Goal: Use online tool/utility: Utilize a website feature to perform a specific function

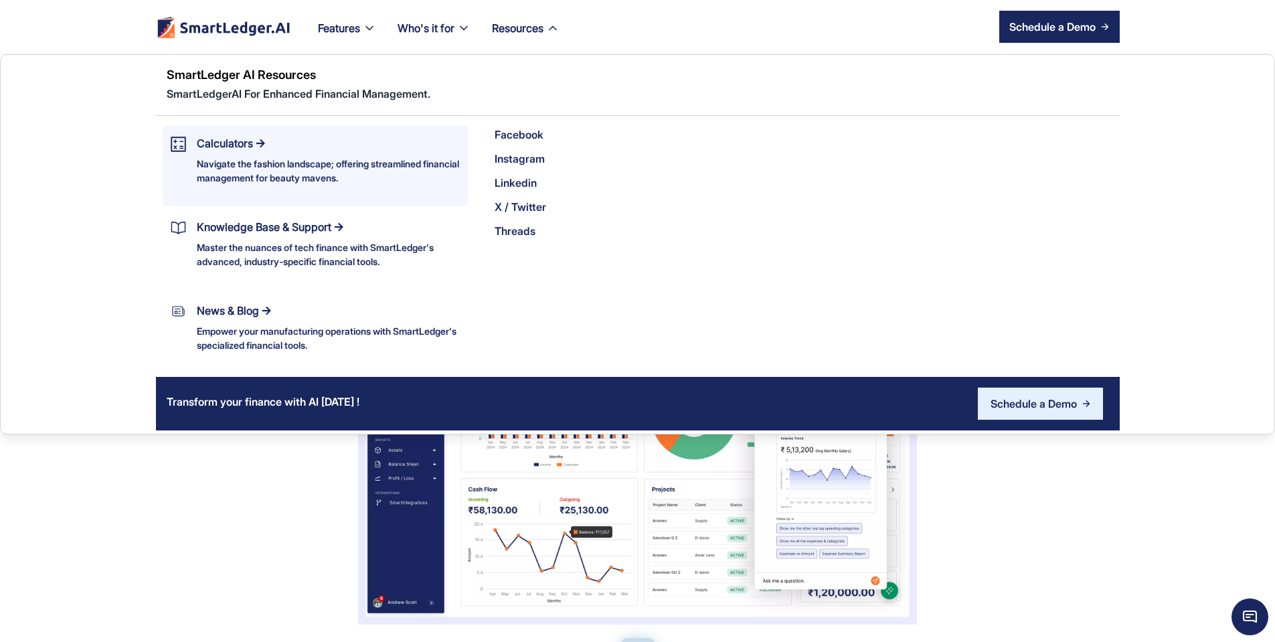
click at [260, 160] on div "Navigate the fashion landscape; offering streamlined financial management for b…" at bounding box center [329, 171] width 264 height 28
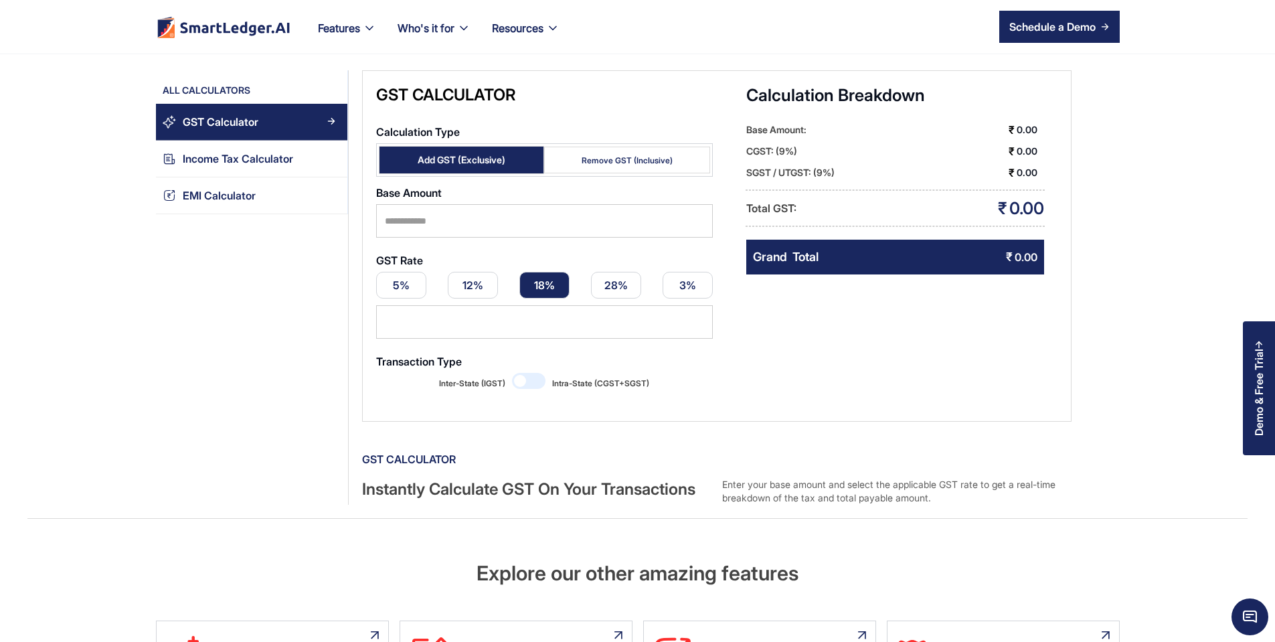
click at [187, 124] on div "GST Calculator" at bounding box center [221, 122] width 76 height 18
click at [191, 149] on link "Income Tax Calculator" at bounding box center [251, 159] width 191 height 37
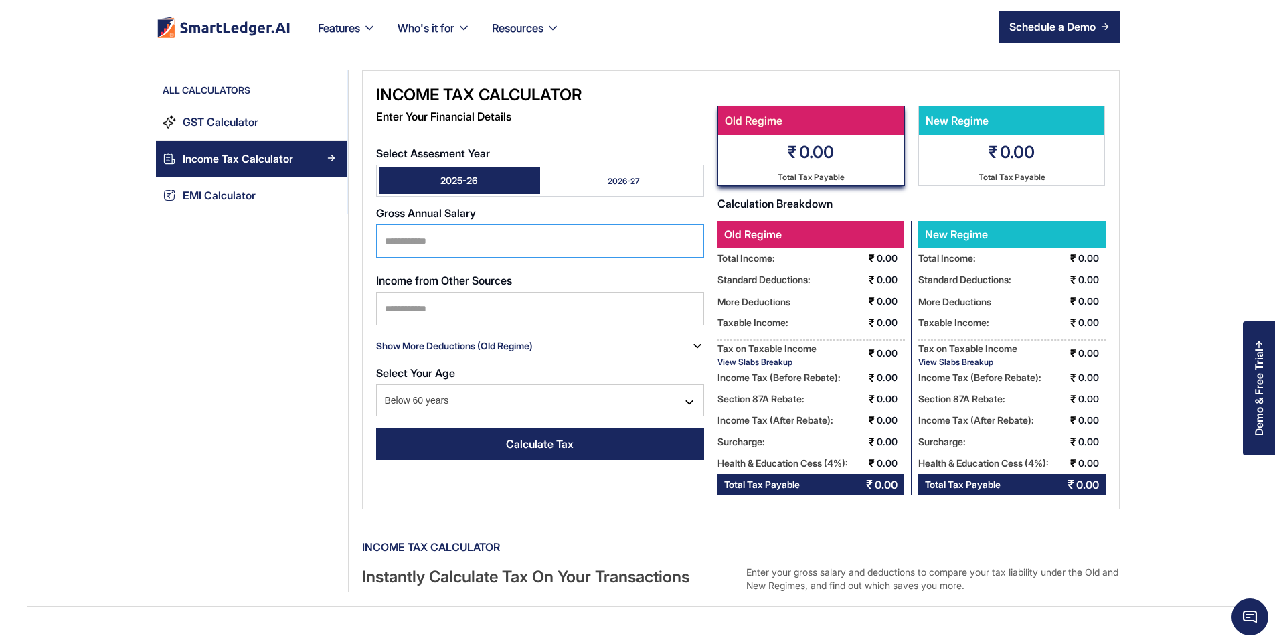
click at [393, 227] on input "Select Assesment Year" at bounding box center [540, 240] width 328 height 33
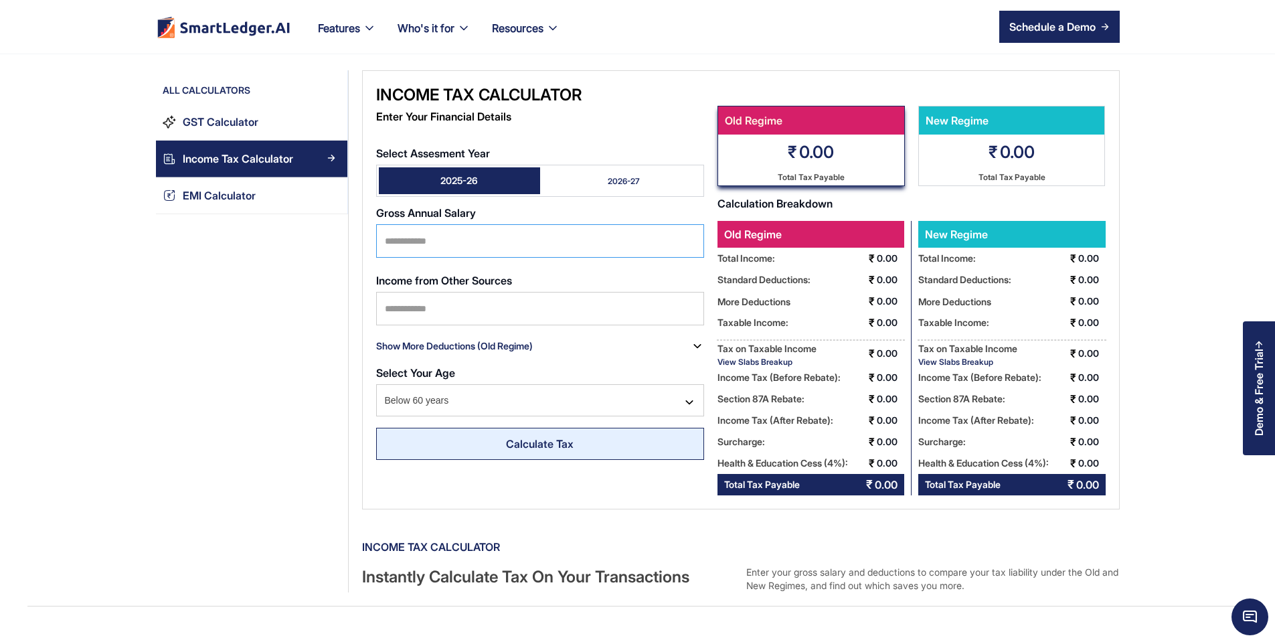
type input "*******"
click at [411, 428] on link "Calculate Tax" at bounding box center [540, 444] width 328 height 32
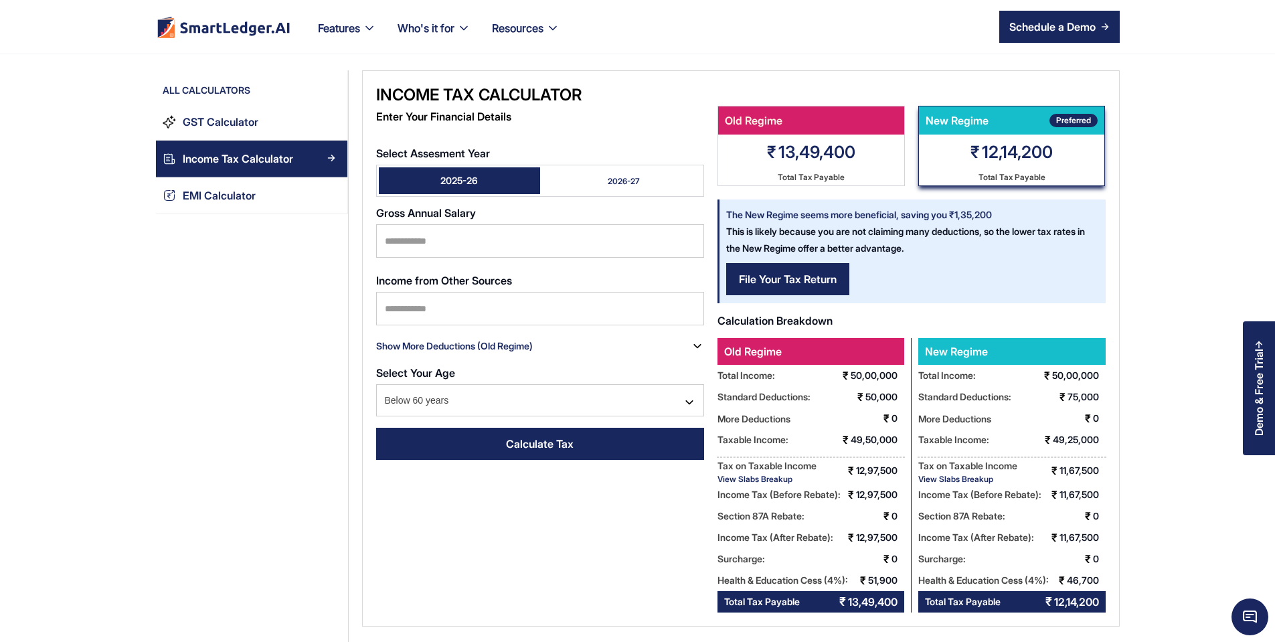
click at [559, 167] on link "2026-27" at bounding box center [620, 180] width 161 height 27
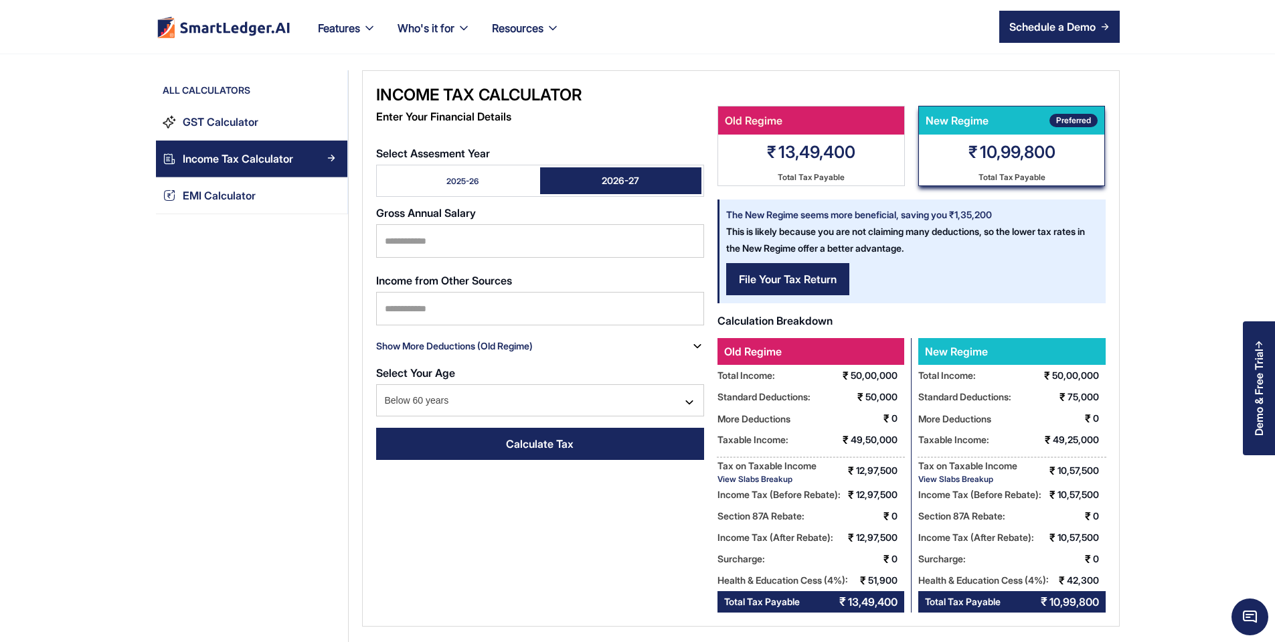
click at [437, 177] on link "2025-26" at bounding box center [459, 180] width 161 height 27
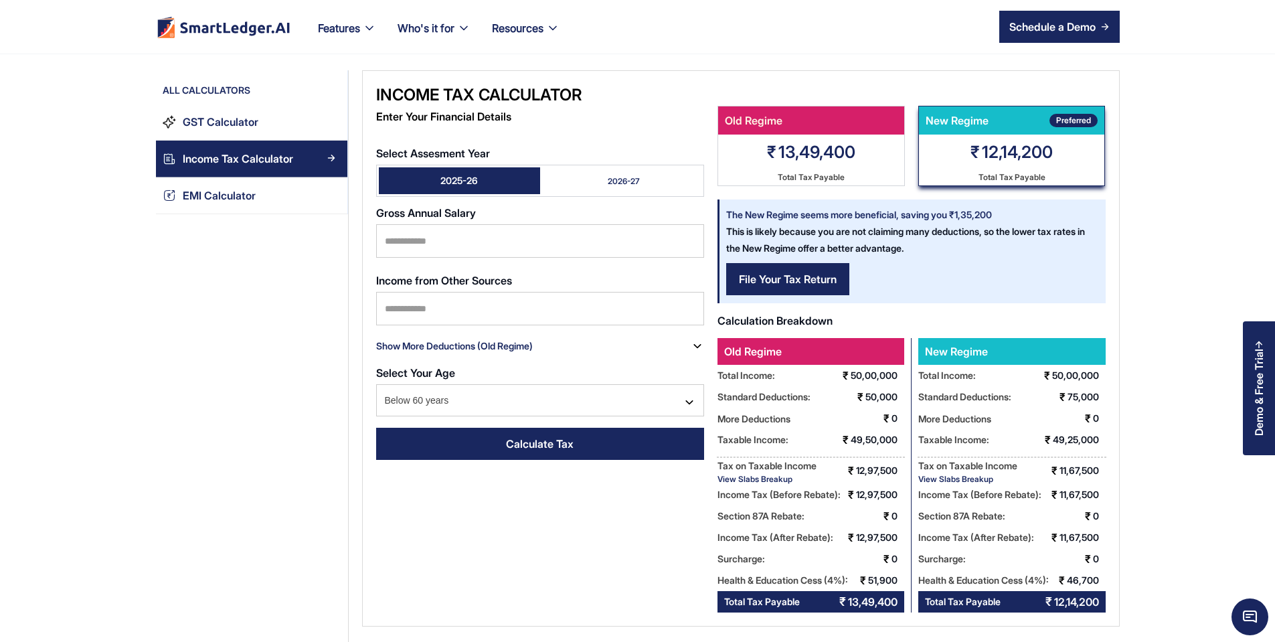
click at [565, 174] on link "2026-27" at bounding box center [620, 180] width 161 height 27
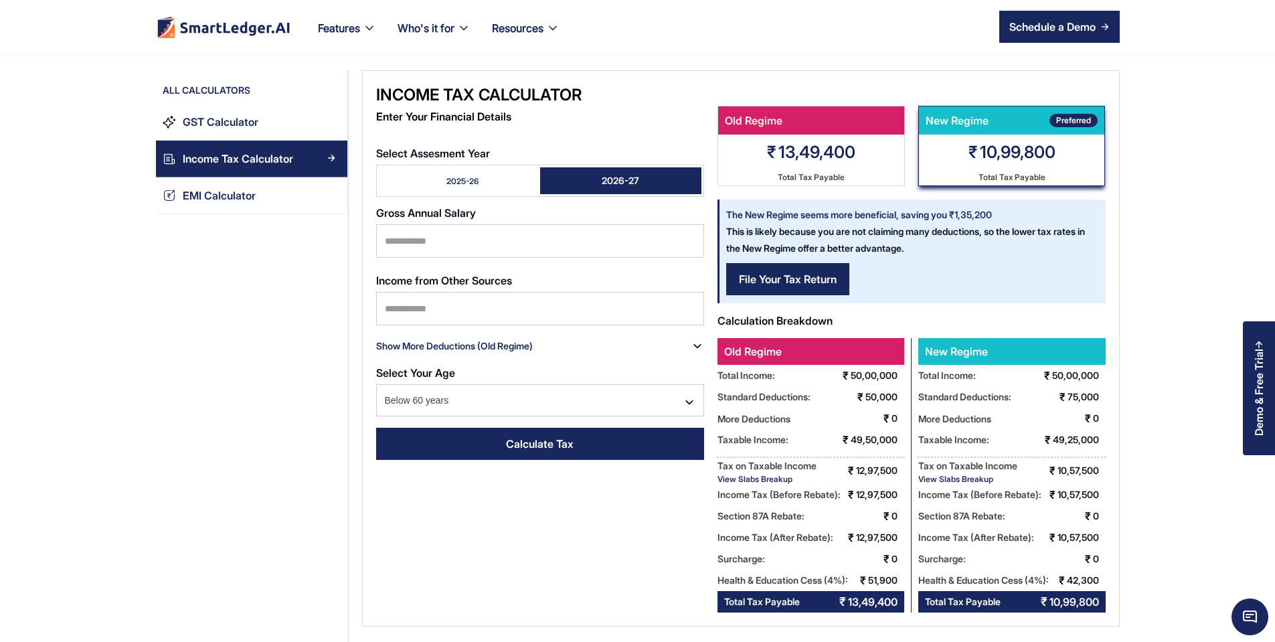
click at [458, 173] on link "2025-26" at bounding box center [459, 180] width 161 height 27
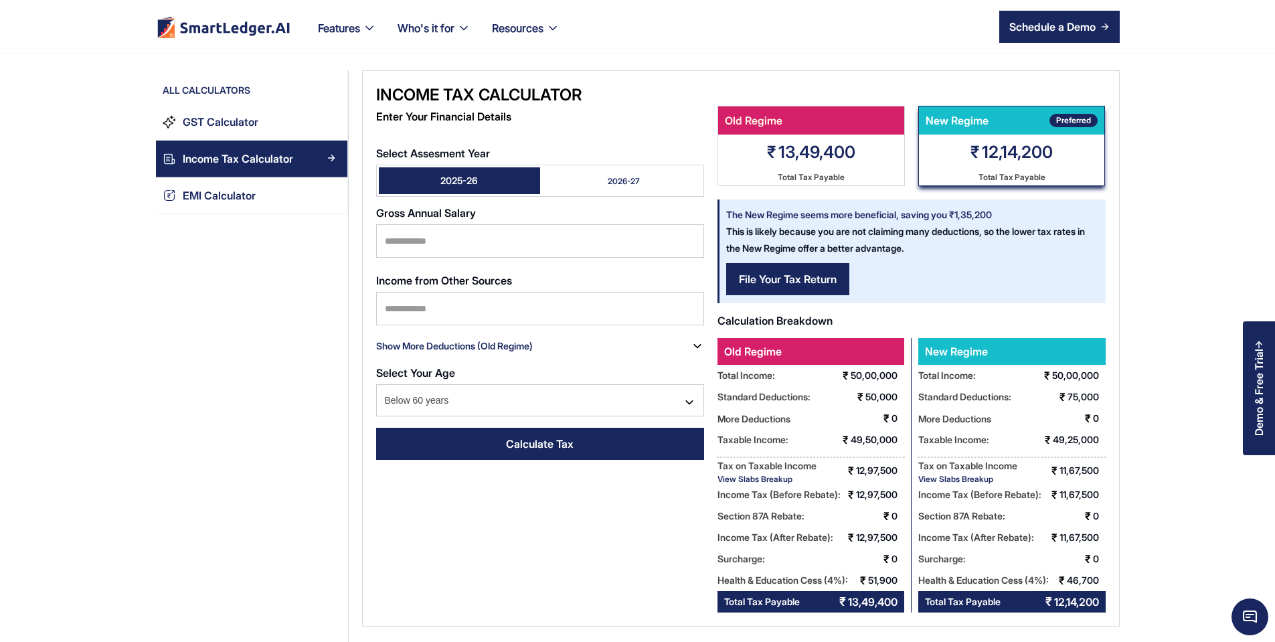
click at [551, 167] on link "2026-27" at bounding box center [620, 180] width 161 height 27
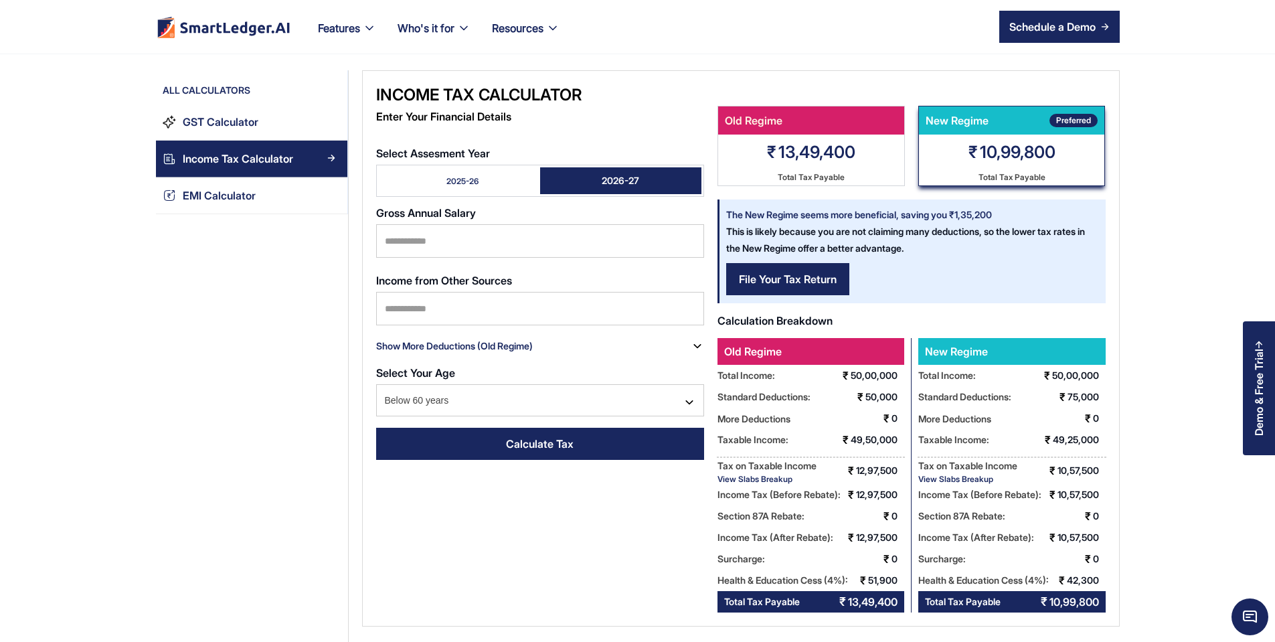
click at [396, 169] on link "2025-26" at bounding box center [459, 180] width 161 height 27
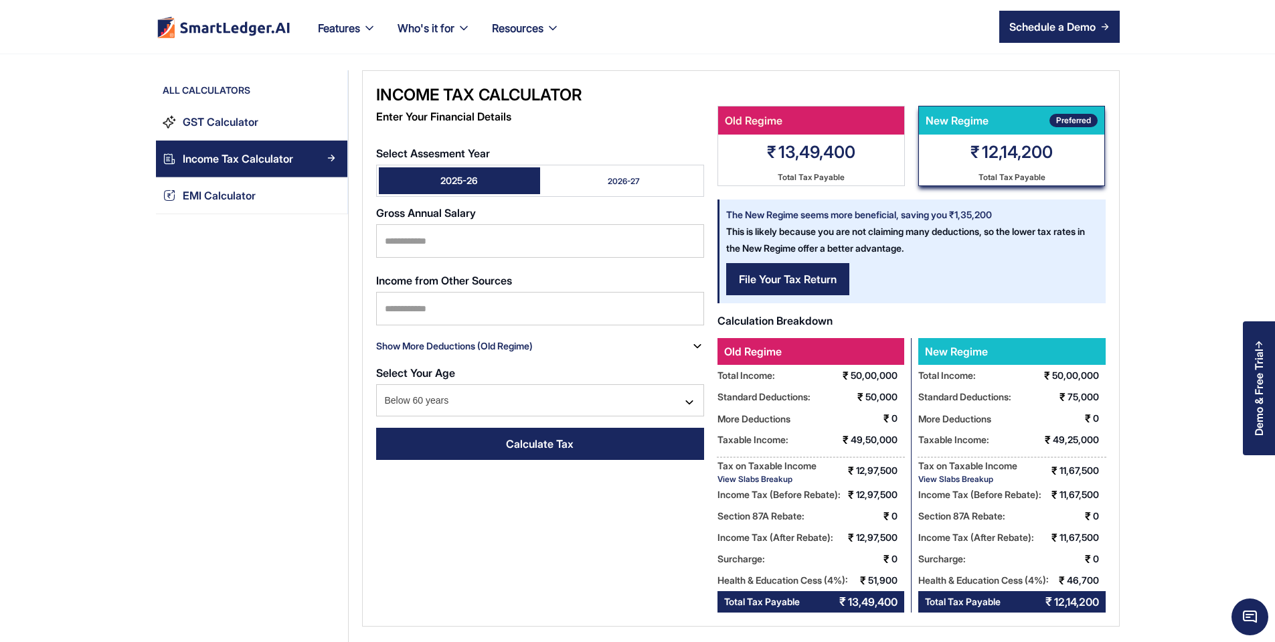
click at [632, 171] on link "2026-27" at bounding box center [620, 180] width 161 height 27
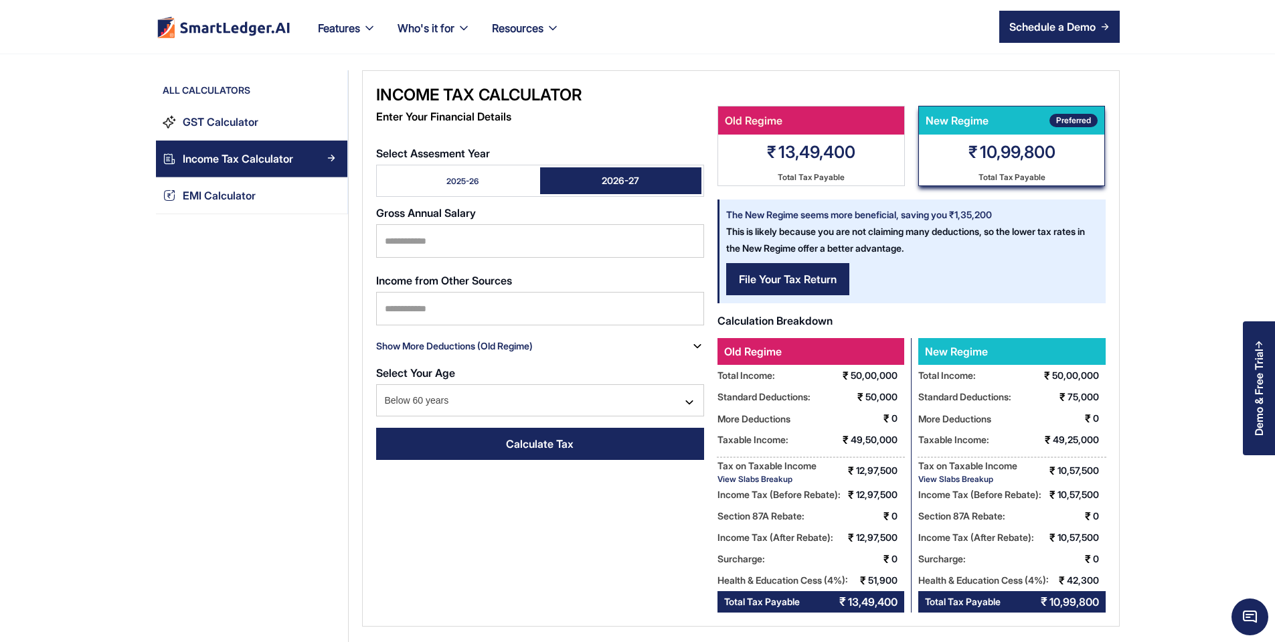
click at [545, 177] on link "2026-27" at bounding box center [620, 180] width 161 height 27
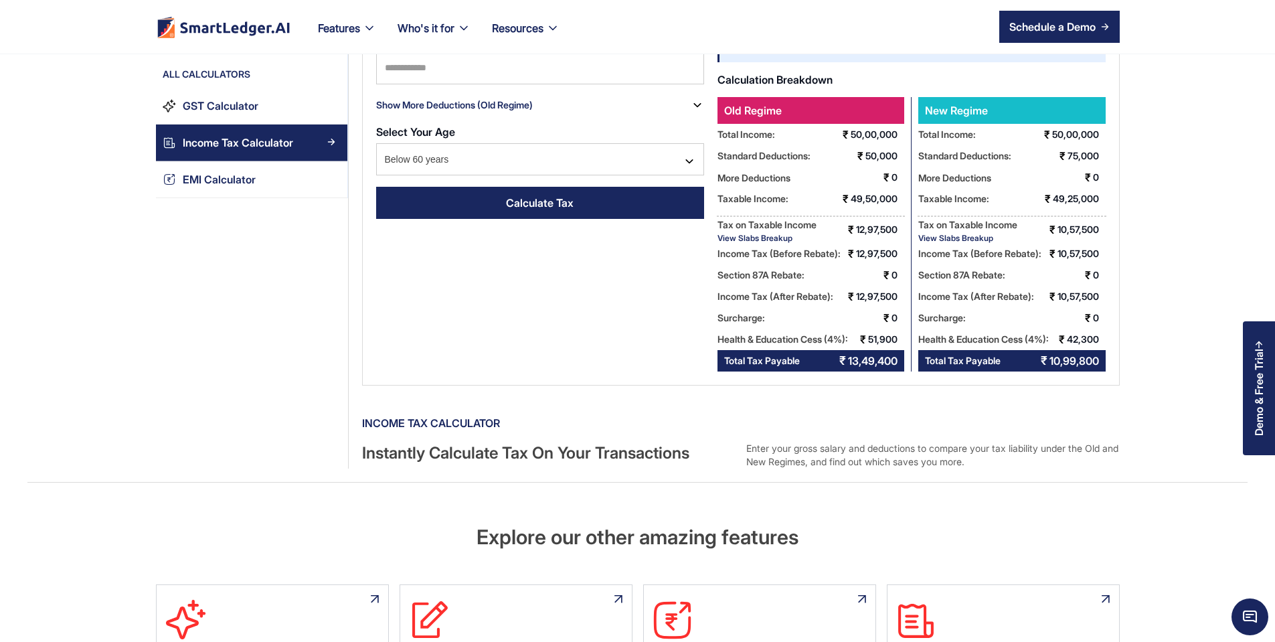
scroll to position [80, 0]
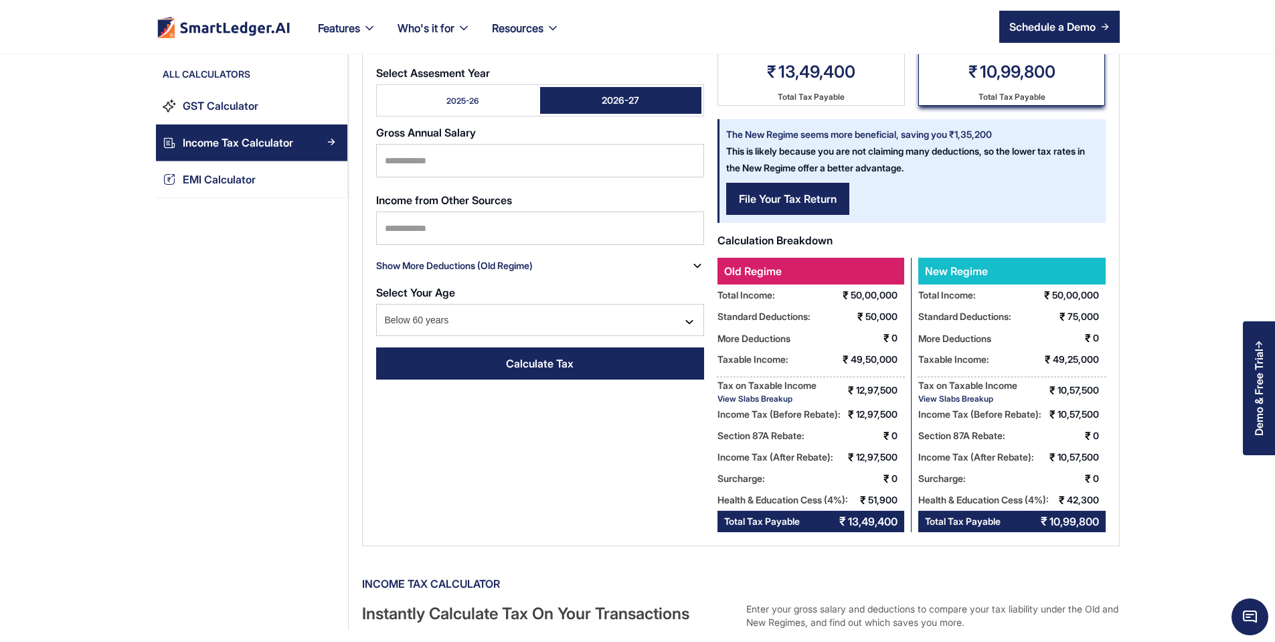
click at [949, 399] on div "View Slabs Breakup" at bounding box center [967, 399] width 99 height 10
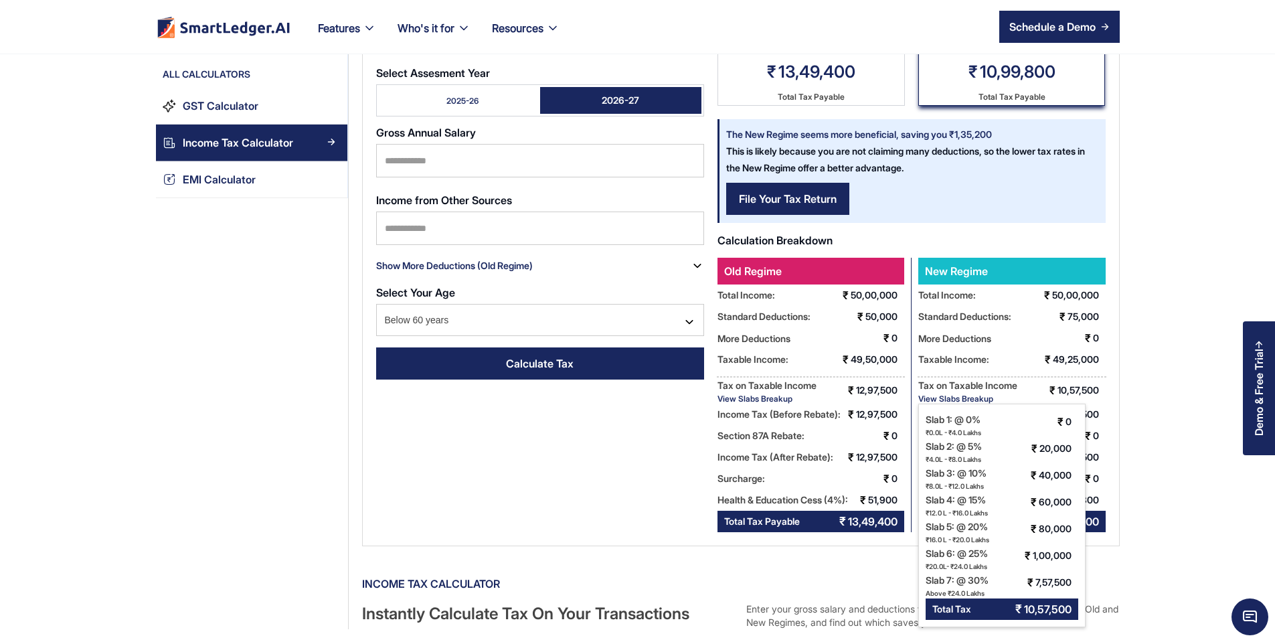
click at [467, 89] on link "2025-26" at bounding box center [459, 100] width 161 height 27
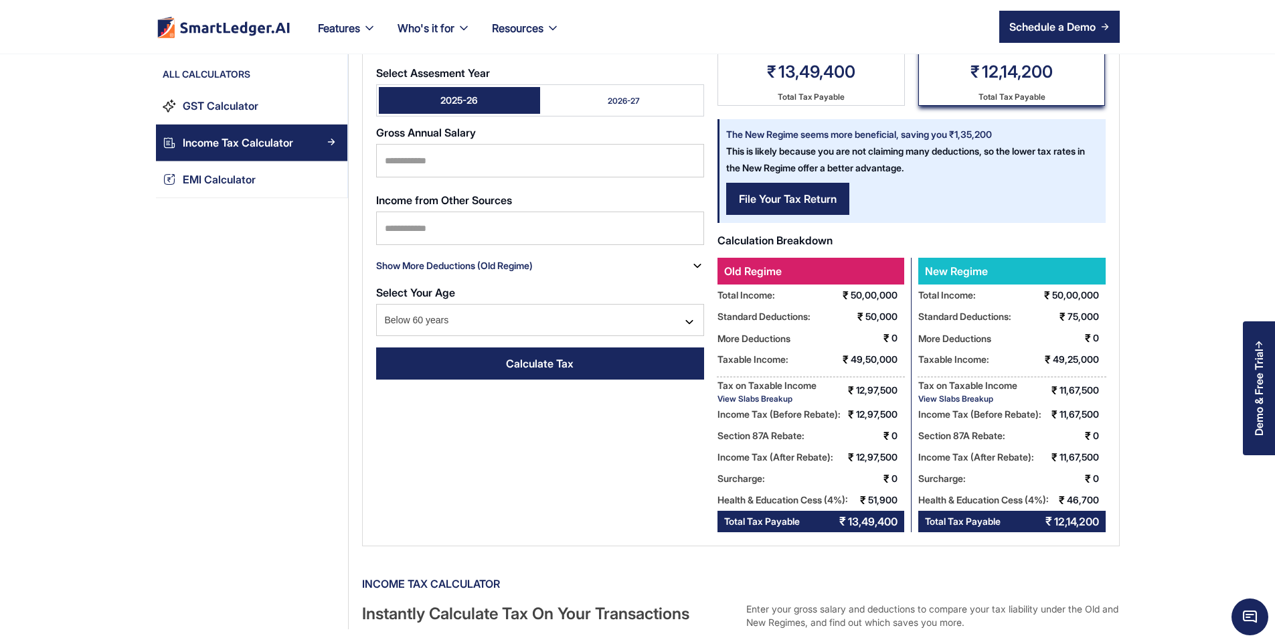
click at [982, 399] on div "View Slabs Breakup" at bounding box center [967, 399] width 99 height 10
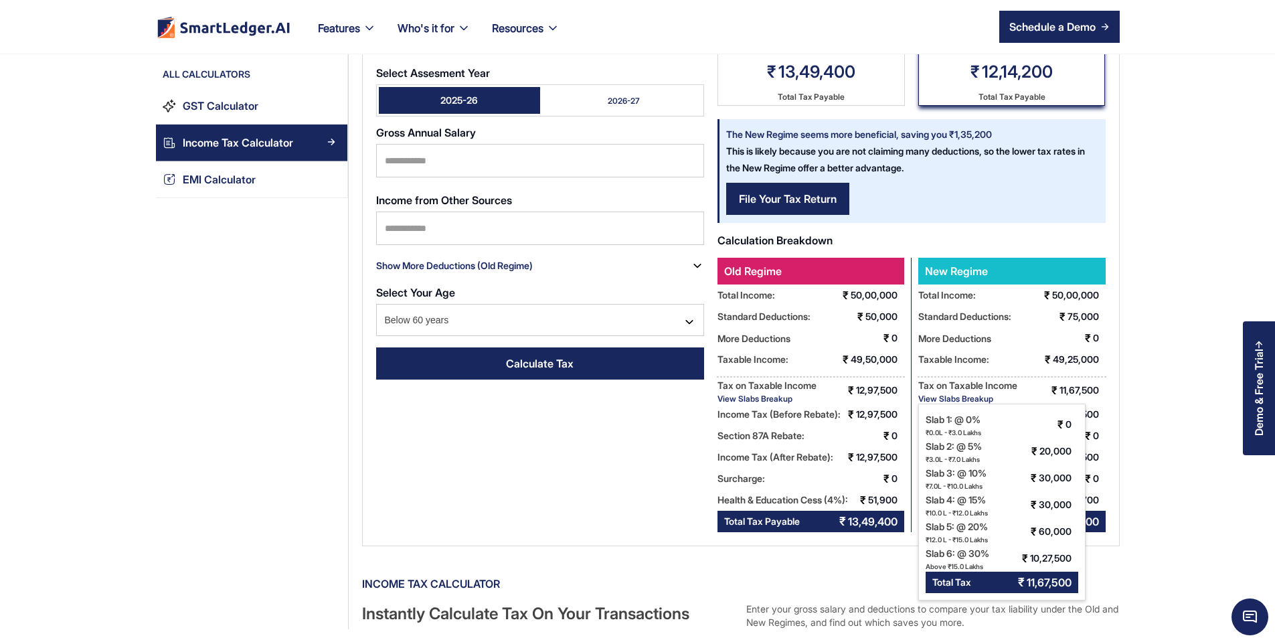
click at [1106, 440] on div "Section 87A Rebate: ₹ 0" at bounding box center [1011, 435] width 187 height 21
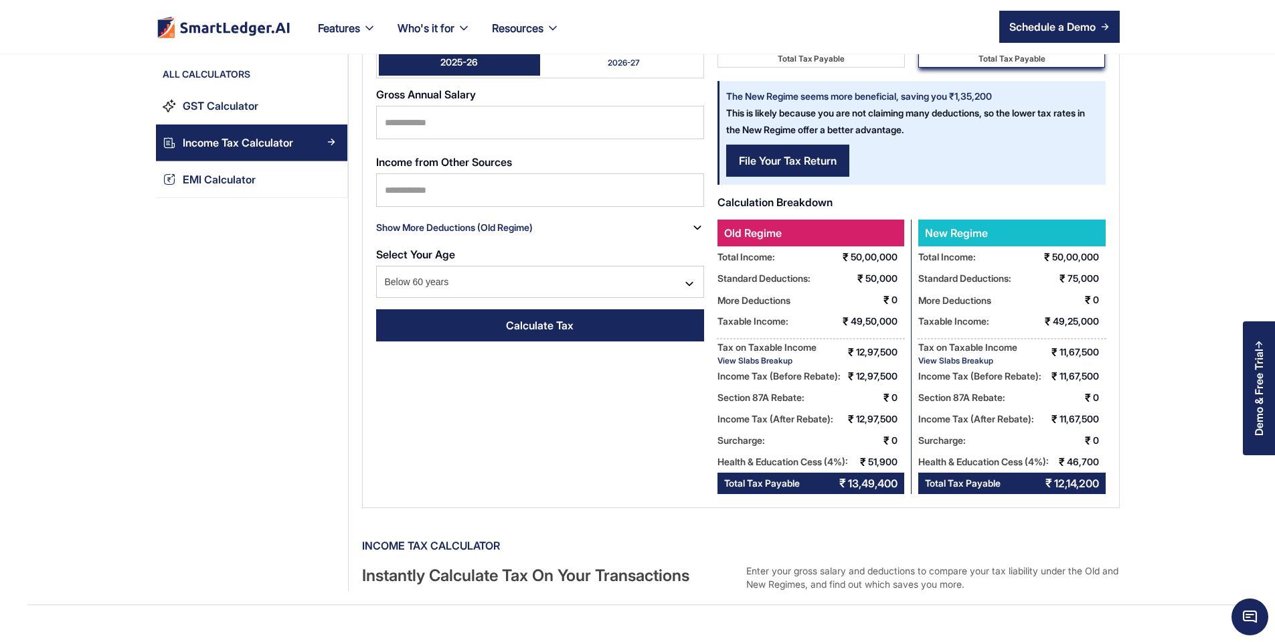
scroll to position [0, 0]
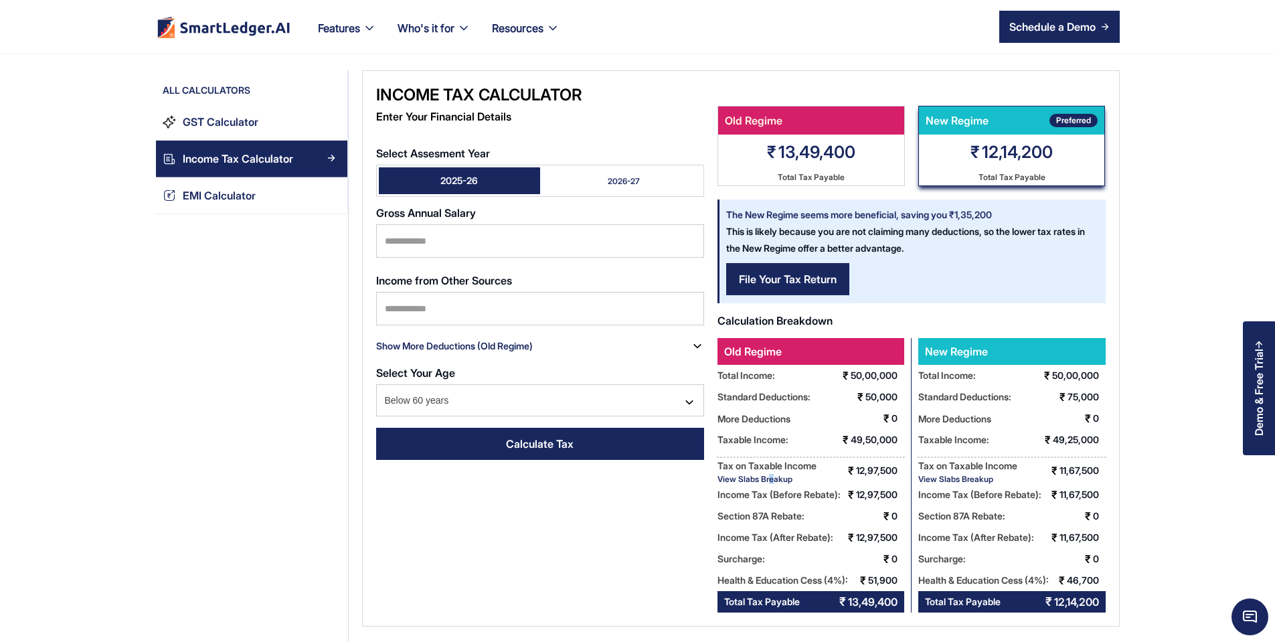
click at [738, 479] on div "View Slabs Breakup" at bounding box center [767, 479] width 99 height 10
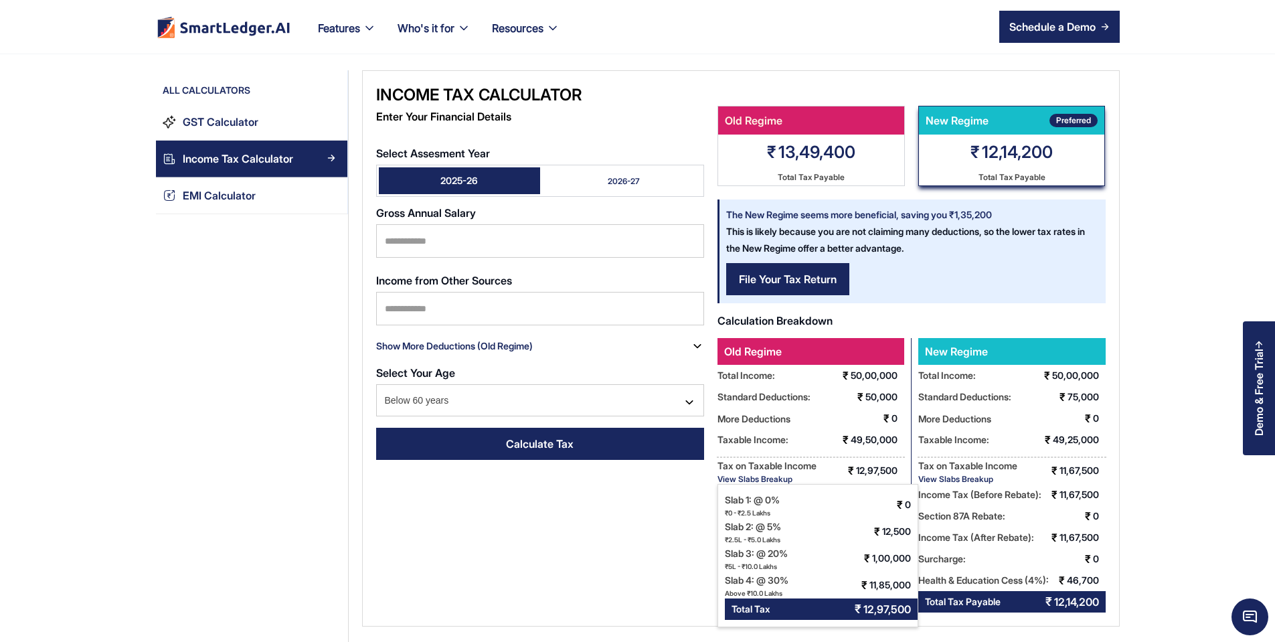
click at [794, 476] on div "Tax on Taxable Income View Slabs Breakup Slab 1: @ 0% ₹0 - ₹2.5 Lakhs ₹ 0 Slab …" at bounding box center [811, 470] width 187 height 27
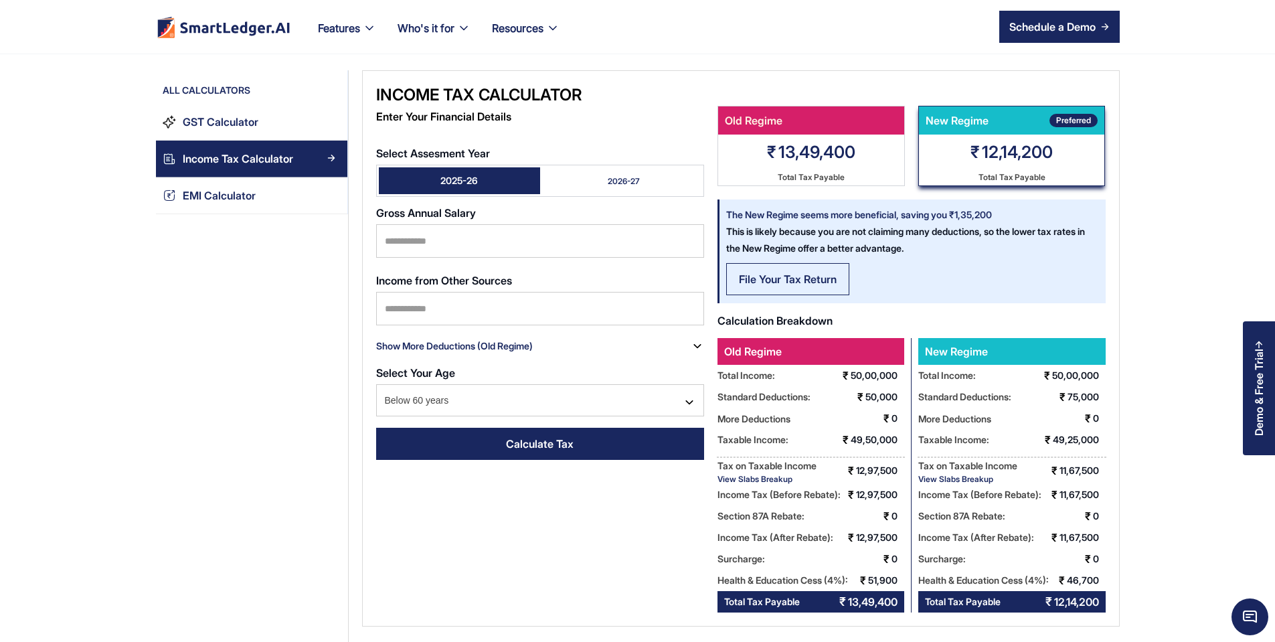
click at [745, 282] on div "File Your Tax Return" at bounding box center [788, 279] width 98 height 16
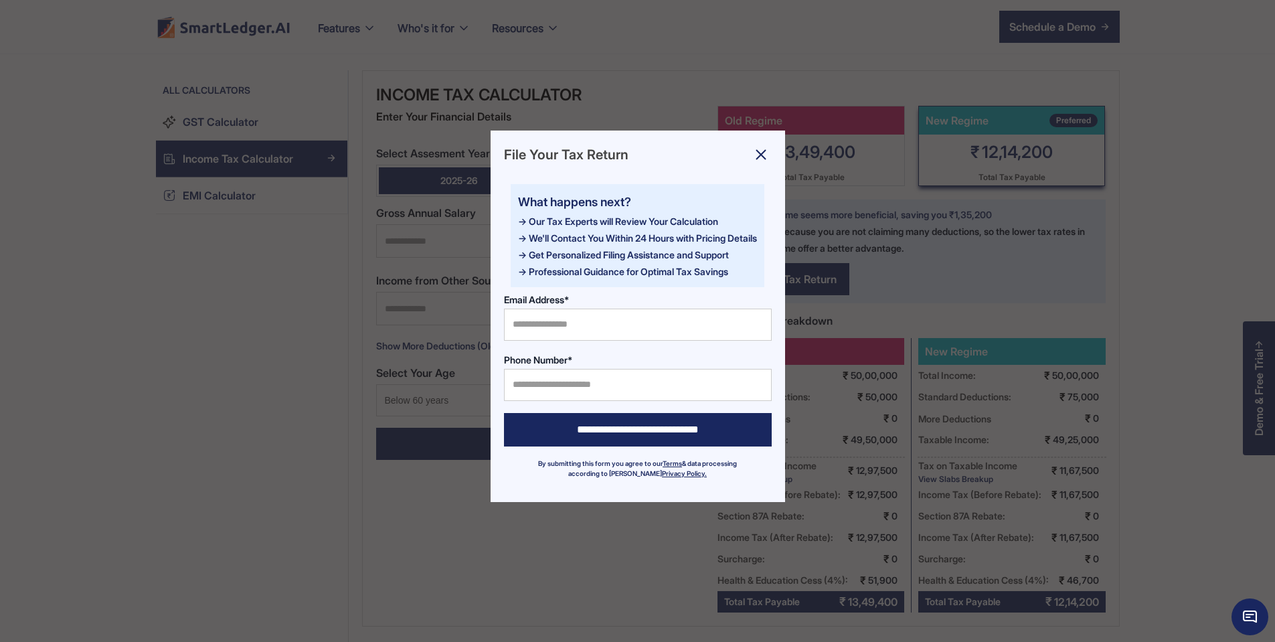
click at [947, 338] on div at bounding box center [637, 321] width 1275 height 642
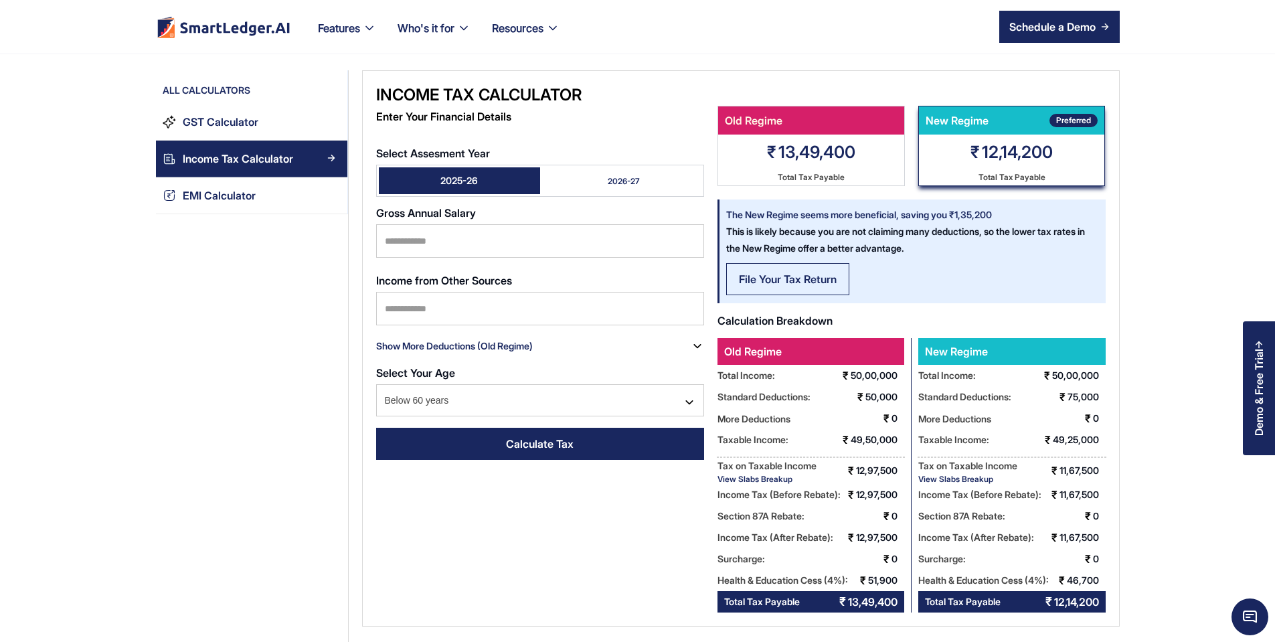
click at [752, 288] on link "File Your Tax Return" at bounding box center [787, 279] width 123 height 32
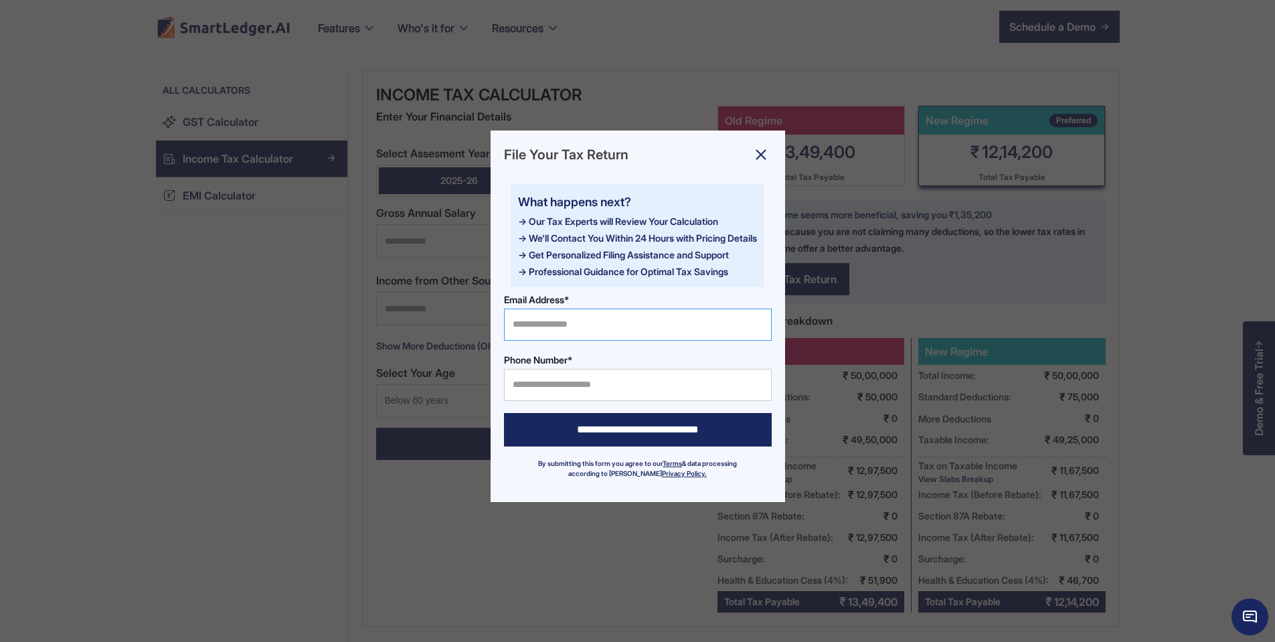
click at [645, 334] on input "Email Address*" at bounding box center [638, 325] width 268 height 32
click at [536, 382] on input "Phone Number*" at bounding box center [638, 385] width 268 height 32
click at [764, 152] on img at bounding box center [760, 154] width 21 height 21
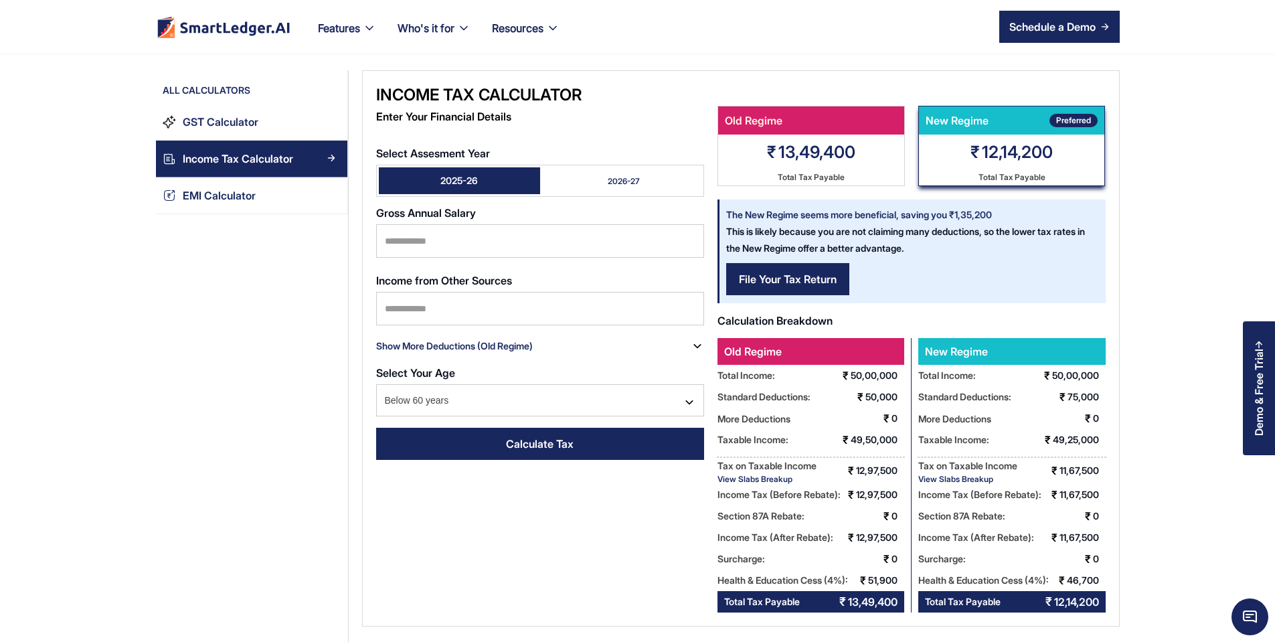
click at [376, 98] on div "Income Tax Calculator" at bounding box center [540, 94] width 328 height 21
click at [468, 546] on div "Income Tax Calculator Enter Your Financial Details Select Assesment Year 2025-2…" at bounding box center [741, 348] width 758 height 556
click at [183, 156] on div "Income Tax Calculator" at bounding box center [238, 159] width 110 height 18
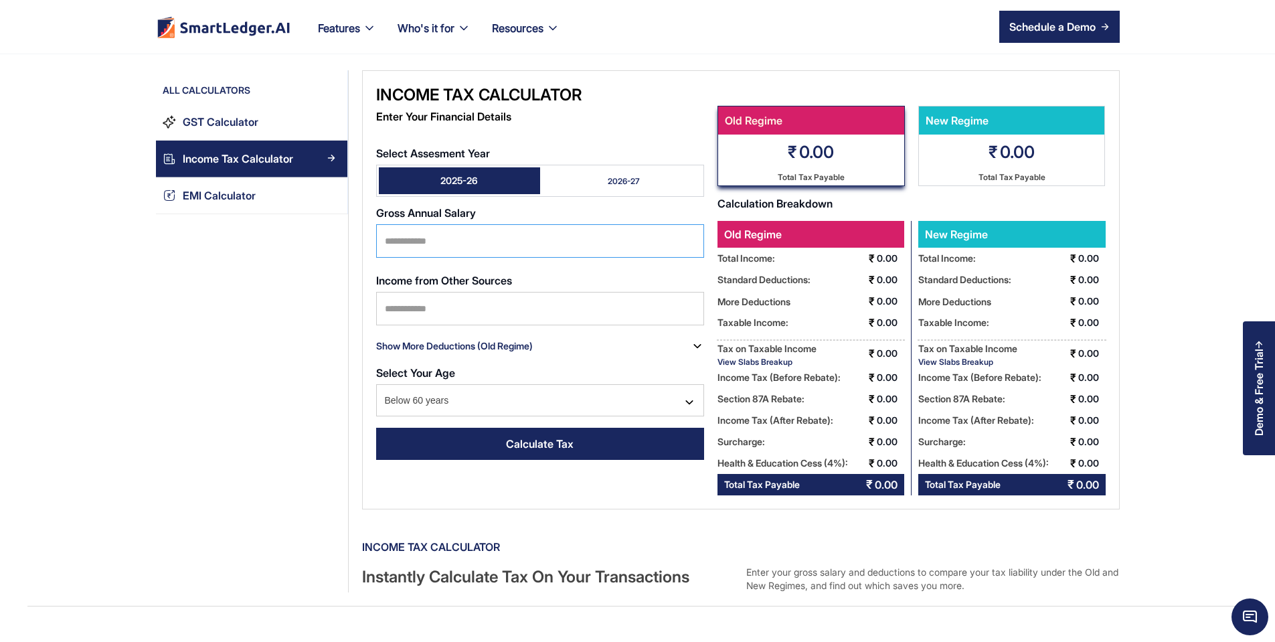
click at [452, 236] on input "Select Assesment Year" at bounding box center [540, 240] width 328 height 33
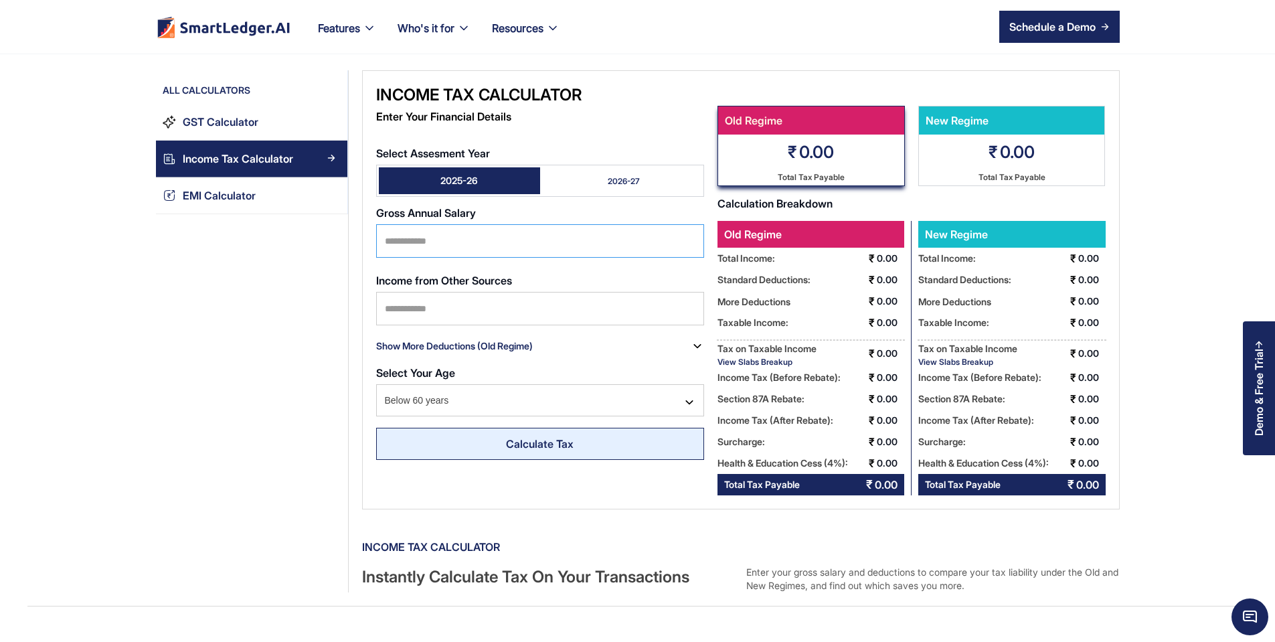
type input "*******"
click at [442, 443] on link "Calculate Tax" at bounding box center [540, 444] width 328 height 32
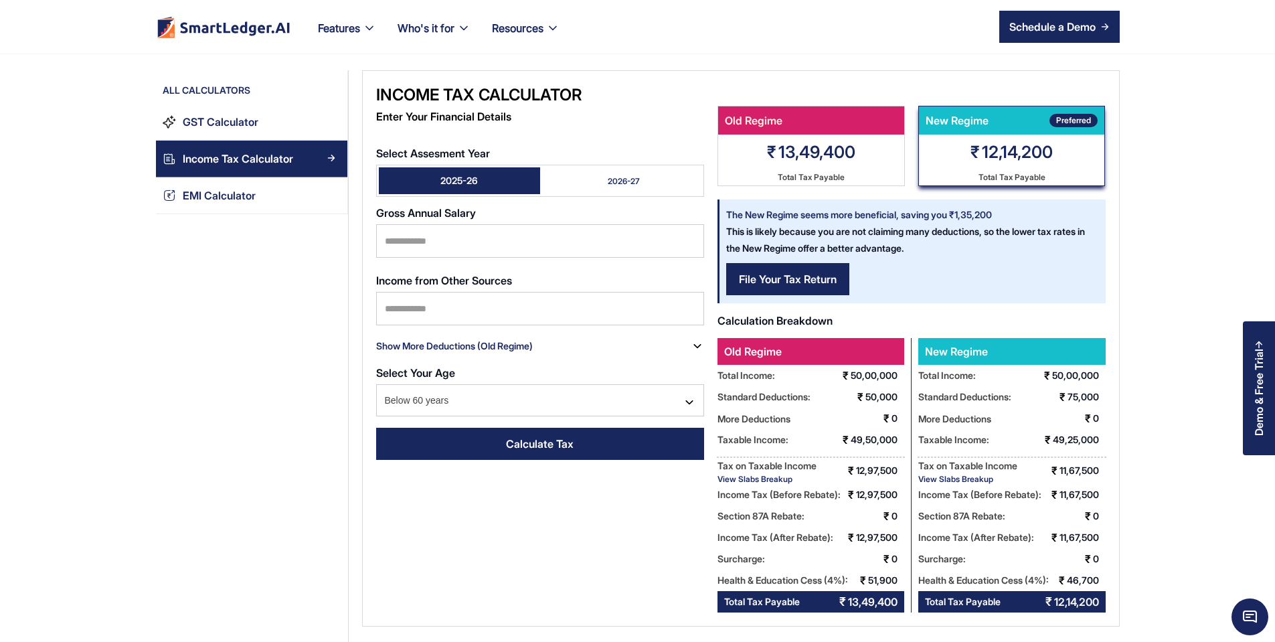
click at [574, 167] on link "2026-27" at bounding box center [620, 180] width 161 height 27
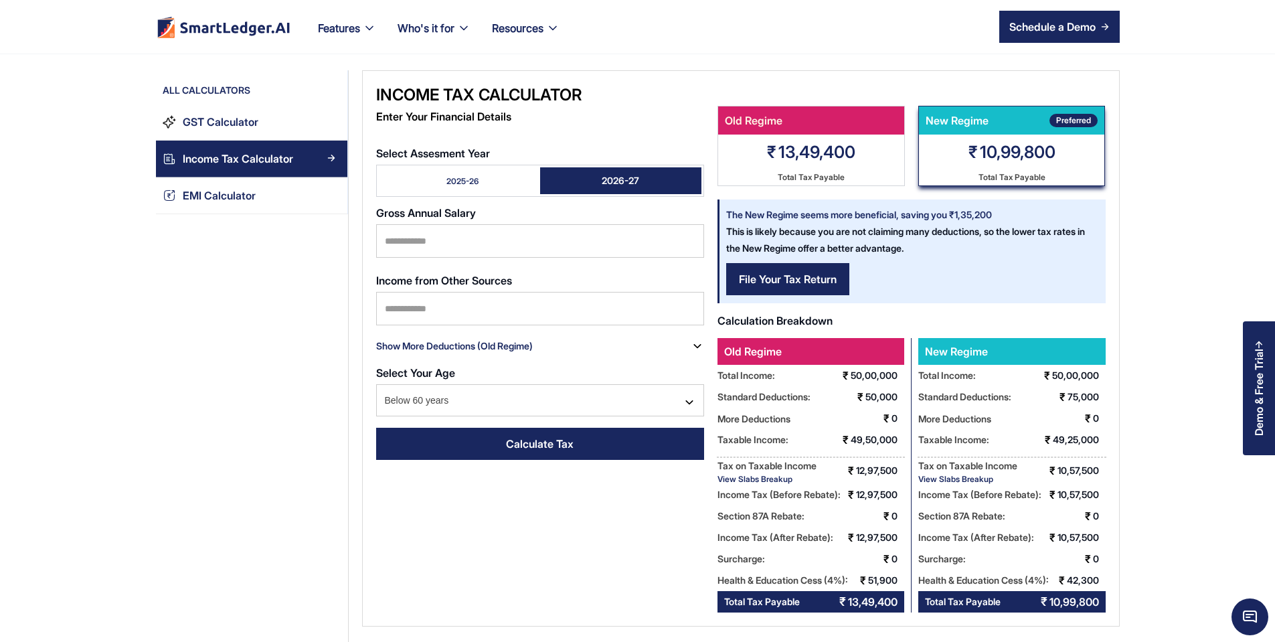
click at [379, 167] on link "2025-26" at bounding box center [459, 180] width 161 height 27
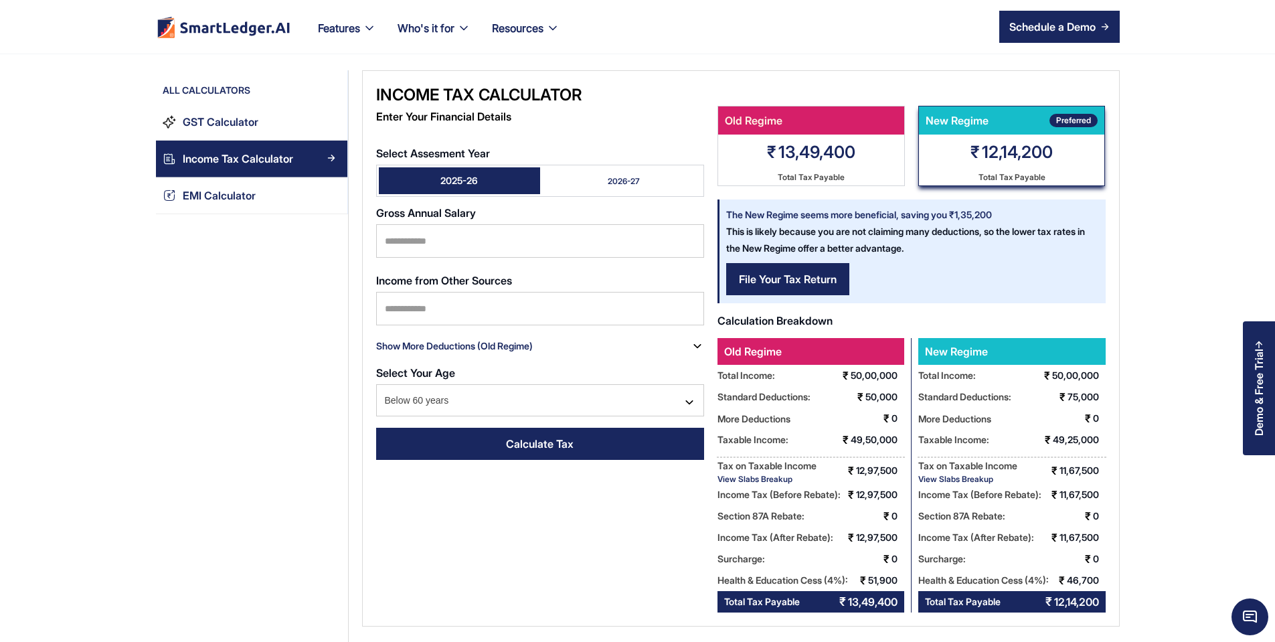
click at [550, 167] on link "2026-27" at bounding box center [620, 180] width 161 height 27
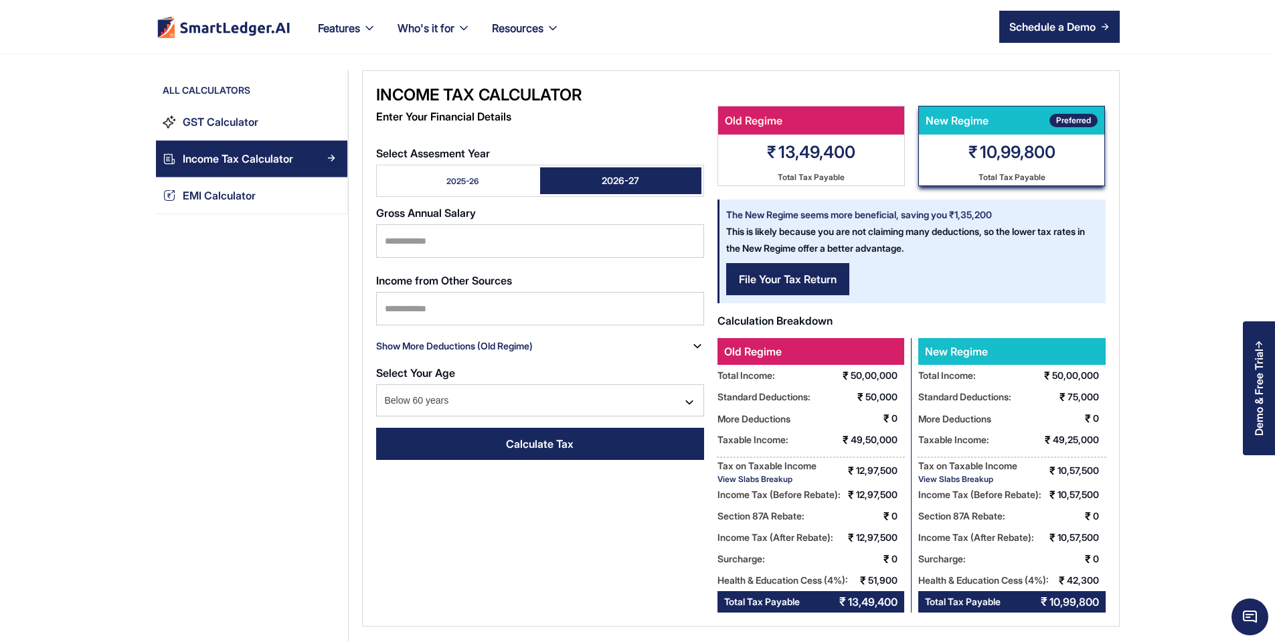
click at [455, 168] on link "2025-26" at bounding box center [459, 180] width 161 height 27
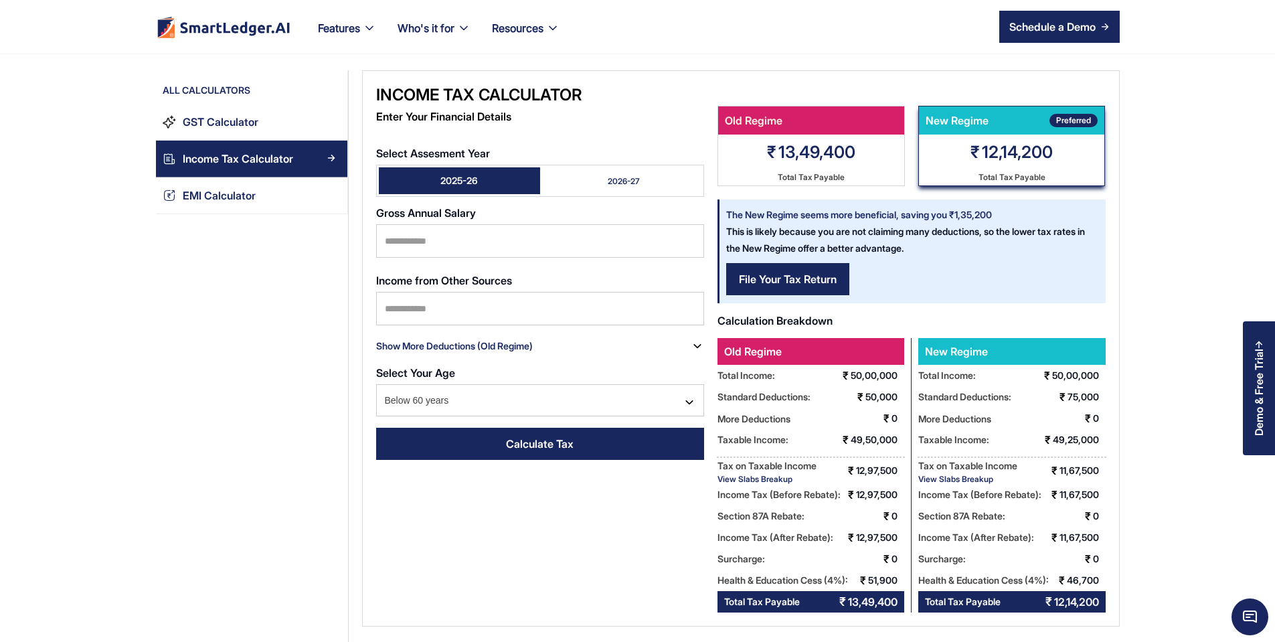
click at [540, 167] on link "2026-27" at bounding box center [620, 180] width 161 height 27
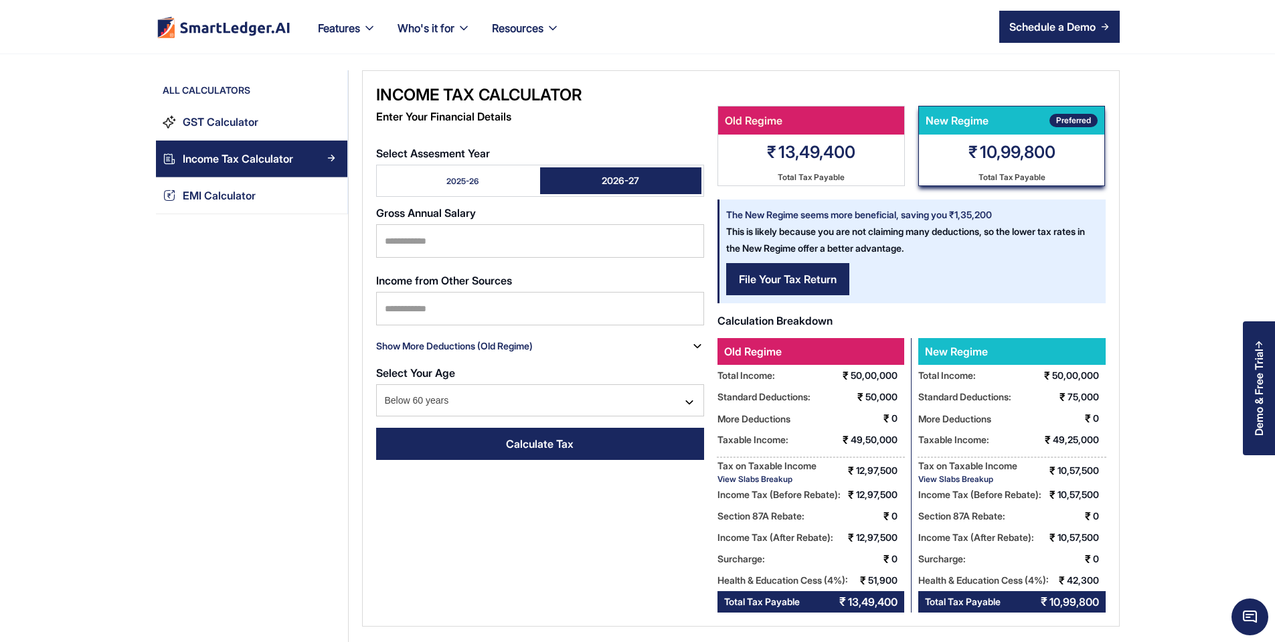
click at [446, 175] on div "2025-26" at bounding box center [462, 180] width 32 height 11
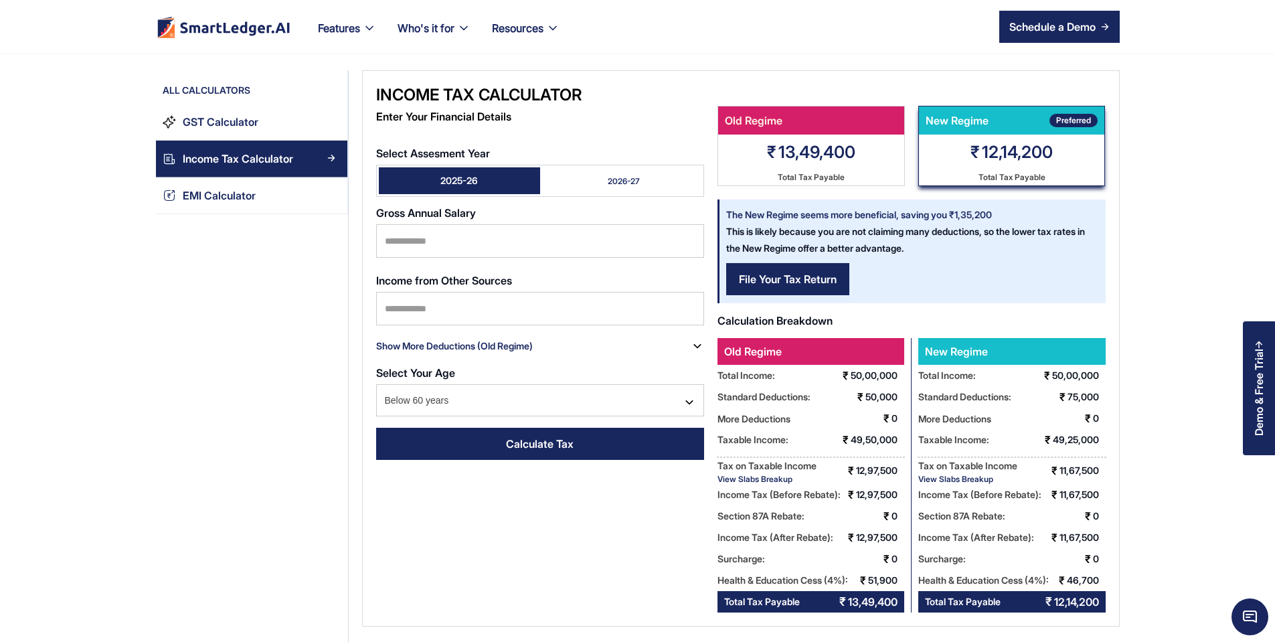
click at [608, 175] on div "2026-27" at bounding box center [624, 180] width 32 height 11
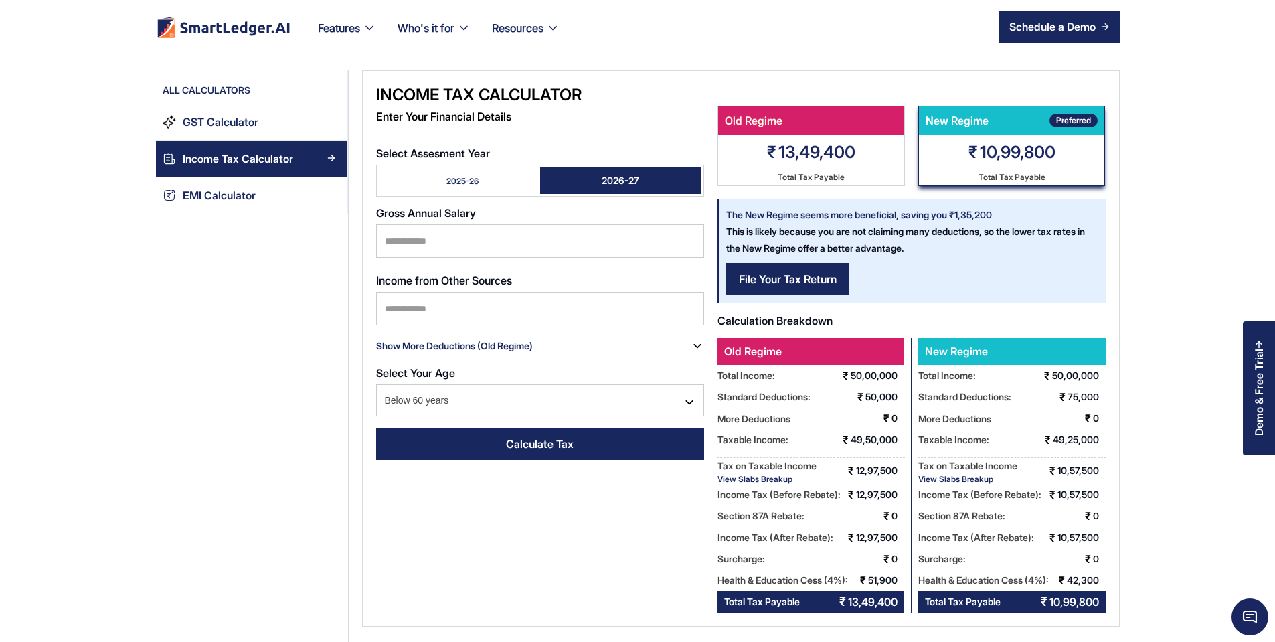
click at [458, 167] on link "2025-26" at bounding box center [459, 180] width 161 height 27
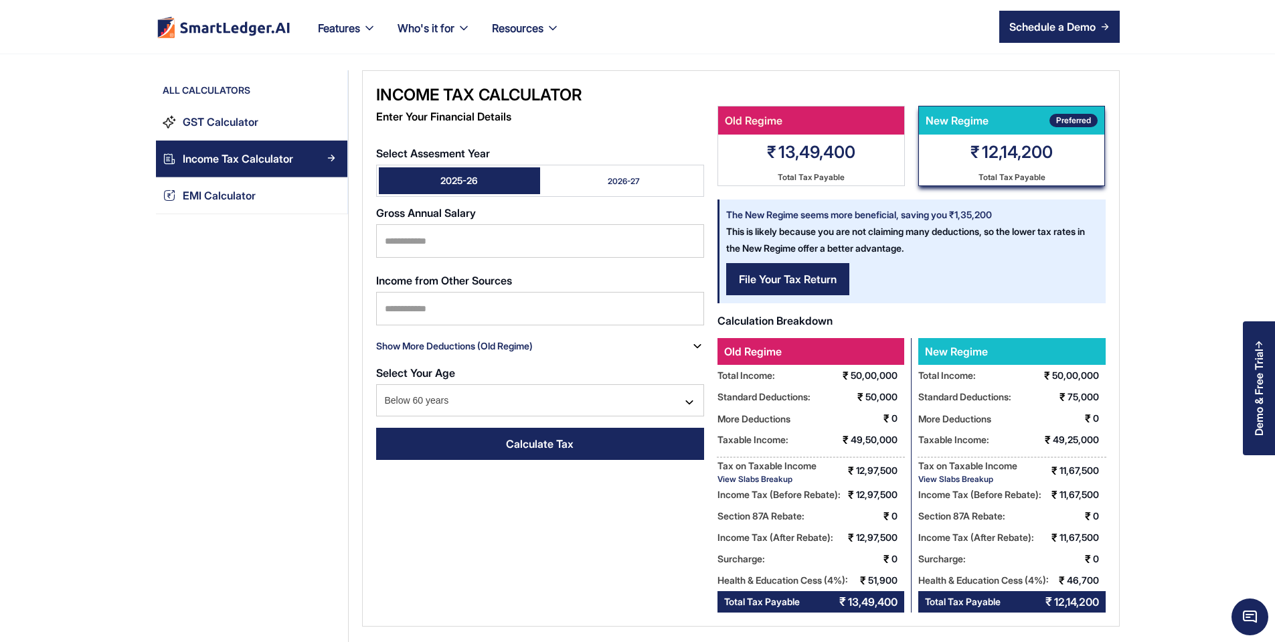
click at [548, 172] on link "2026-27" at bounding box center [620, 180] width 161 height 27
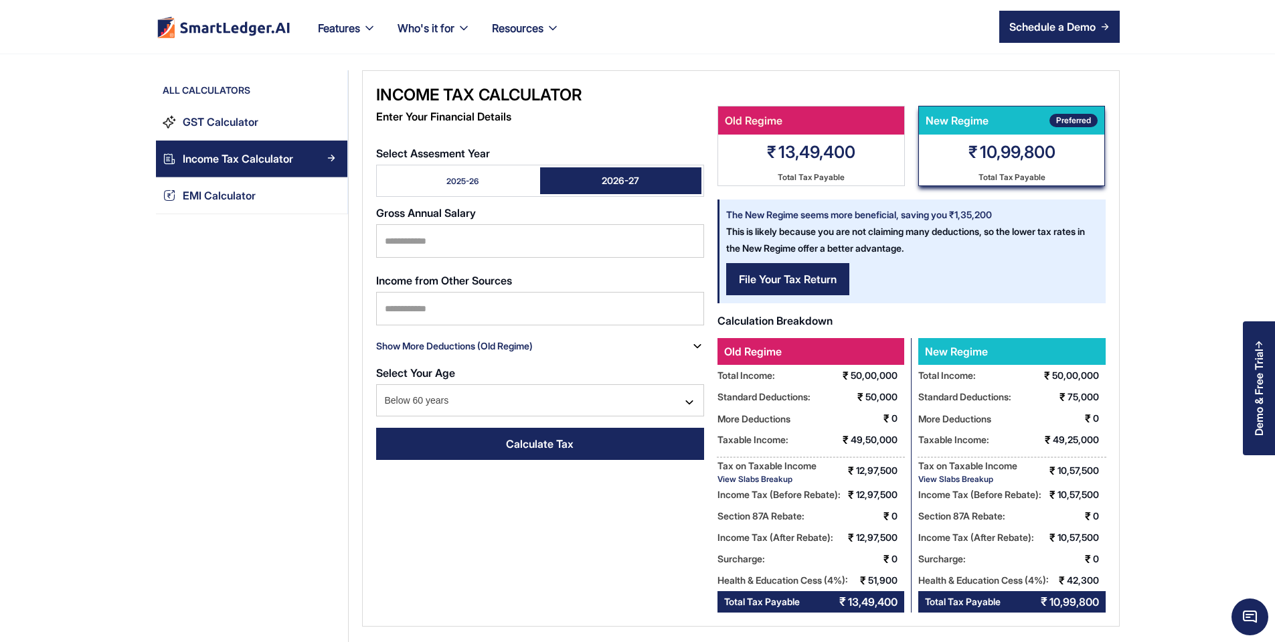
click at [448, 167] on link "2025-26" at bounding box center [459, 180] width 161 height 27
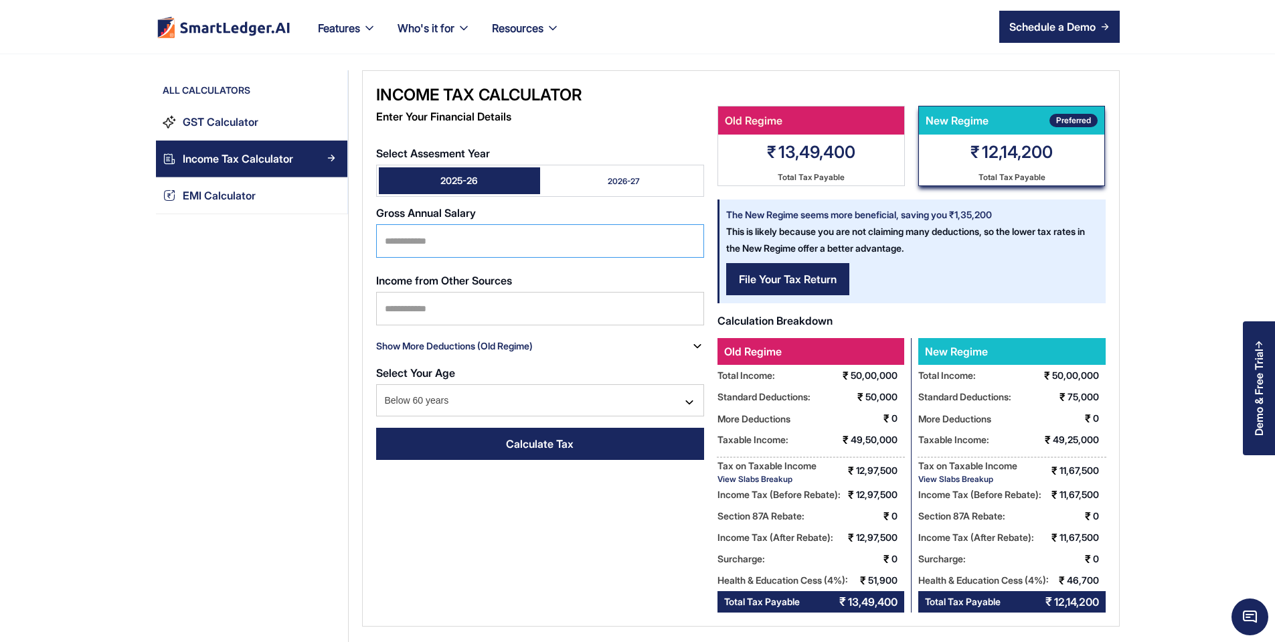
click at [404, 232] on input "*******" at bounding box center [540, 240] width 328 height 33
click at [417, 234] on input "*******" at bounding box center [540, 240] width 328 height 33
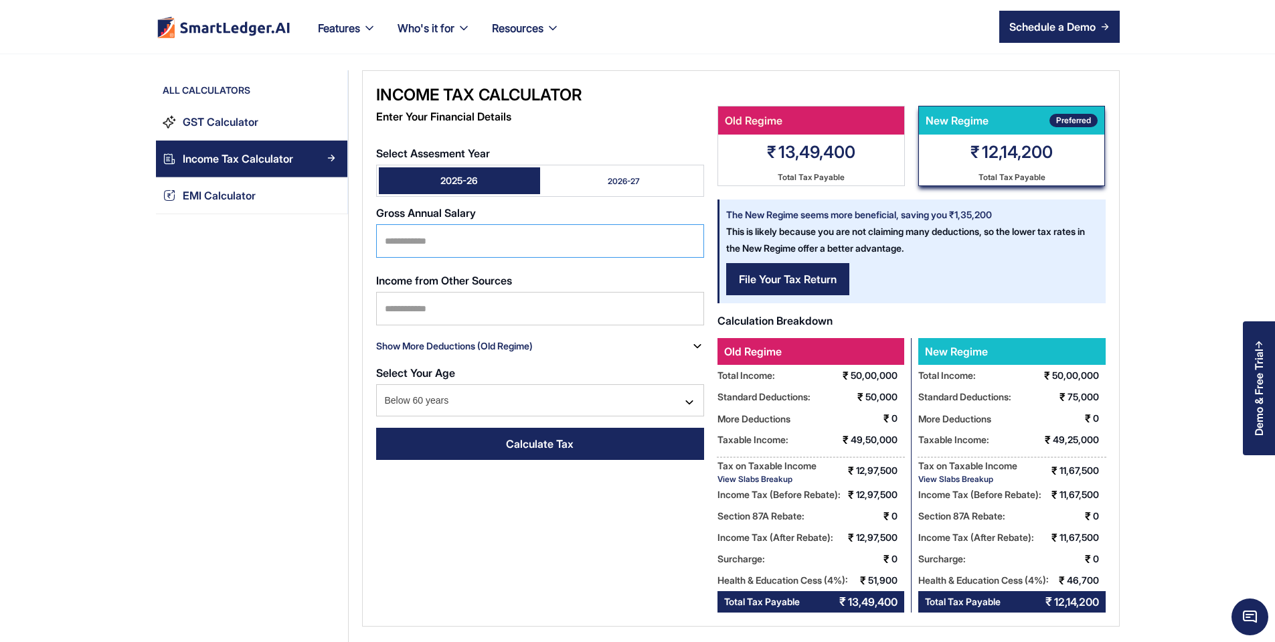
click at [417, 234] on input "*******" at bounding box center [540, 240] width 328 height 33
click at [416, 237] on input "*******" at bounding box center [540, 240] width 328 height 33
click at [426, 515] on div "Income Tax Calculator Enter Your Financial Details Select Assesment Year 2025-2…" at bounding box center [741, 348] width 758 height 556
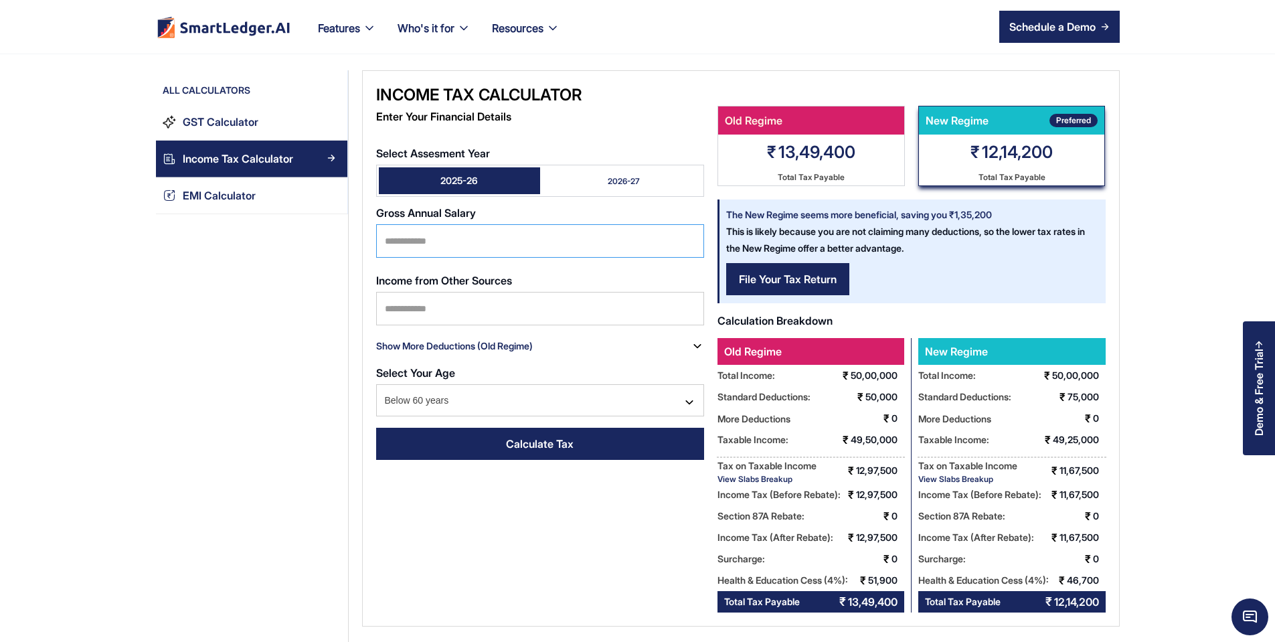
click at [410, 226] on input "*******" at bounding box center [540, 240] width 328 height 33
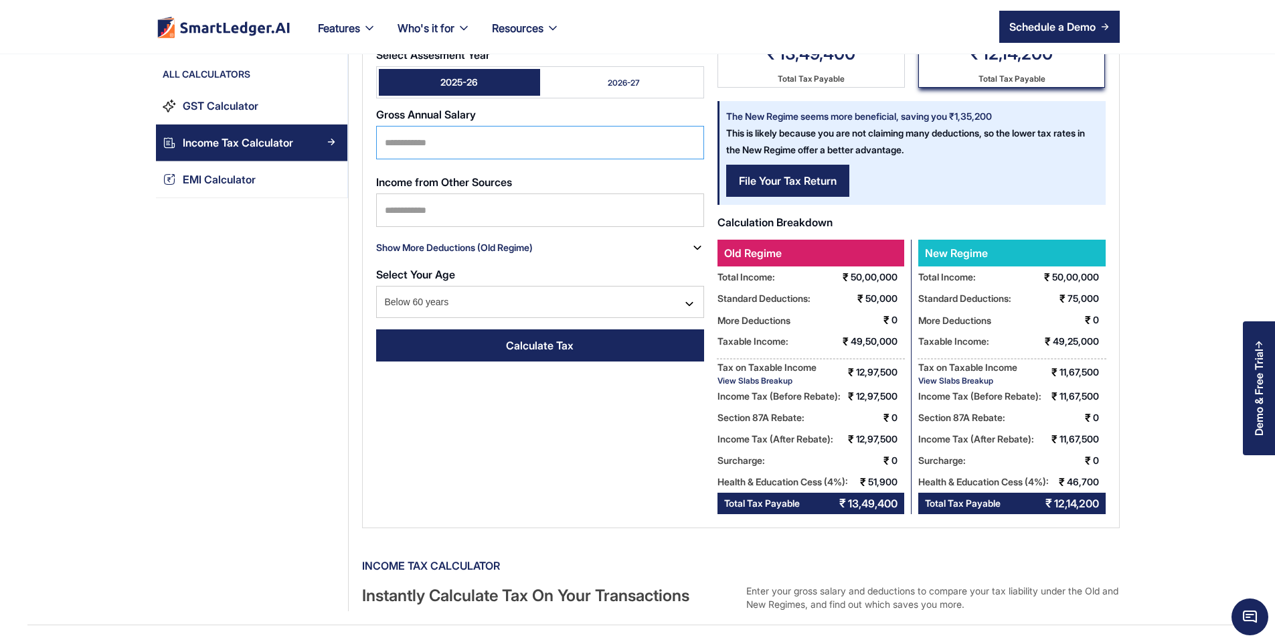
scroll to position [80, 0]
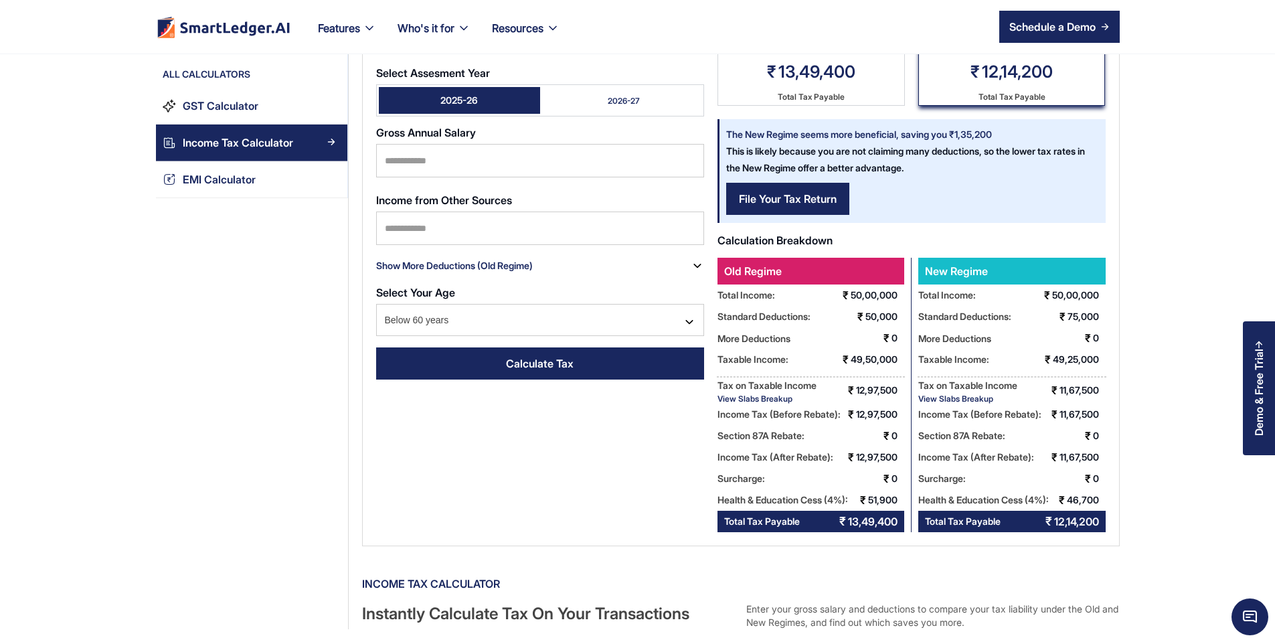
click at [718, 401] on div "View Slabs Breakup" at bounding box center [767, 399] width 99 height 10
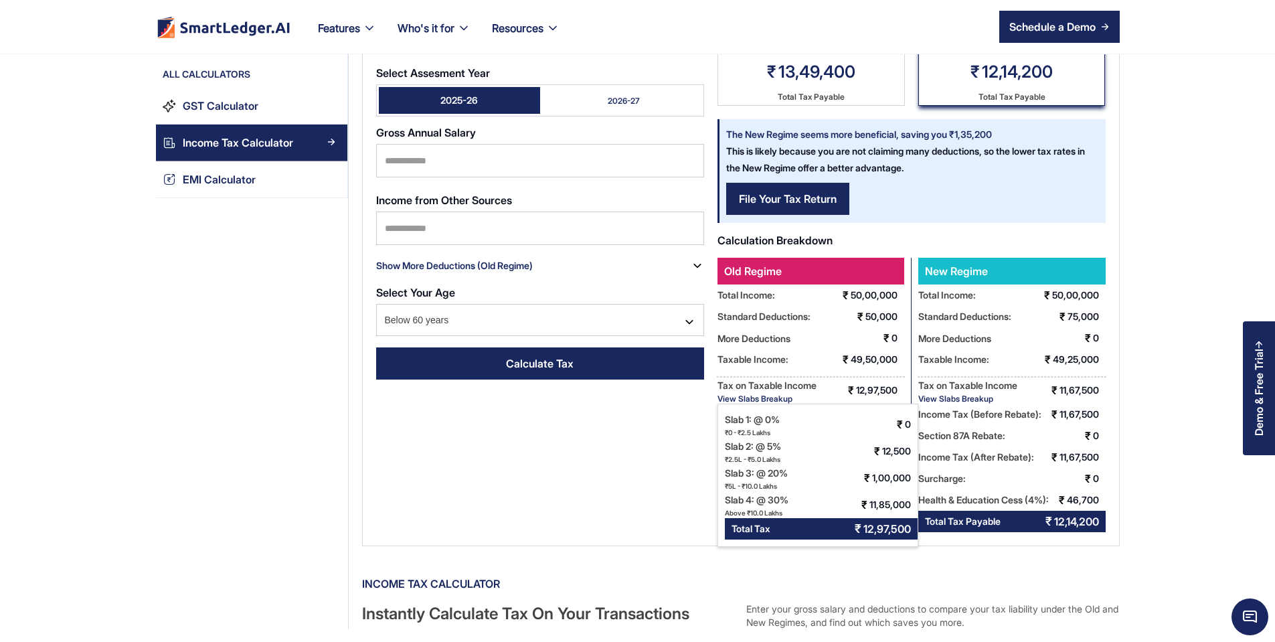
click at [718, 396] on div "View Slabs Breakup" at bounding box center [767, 399] width 99 height 10
click at [761, 385] on div "Tax on Taxable Income" at bounding box center [767, 385] width 99 height 17
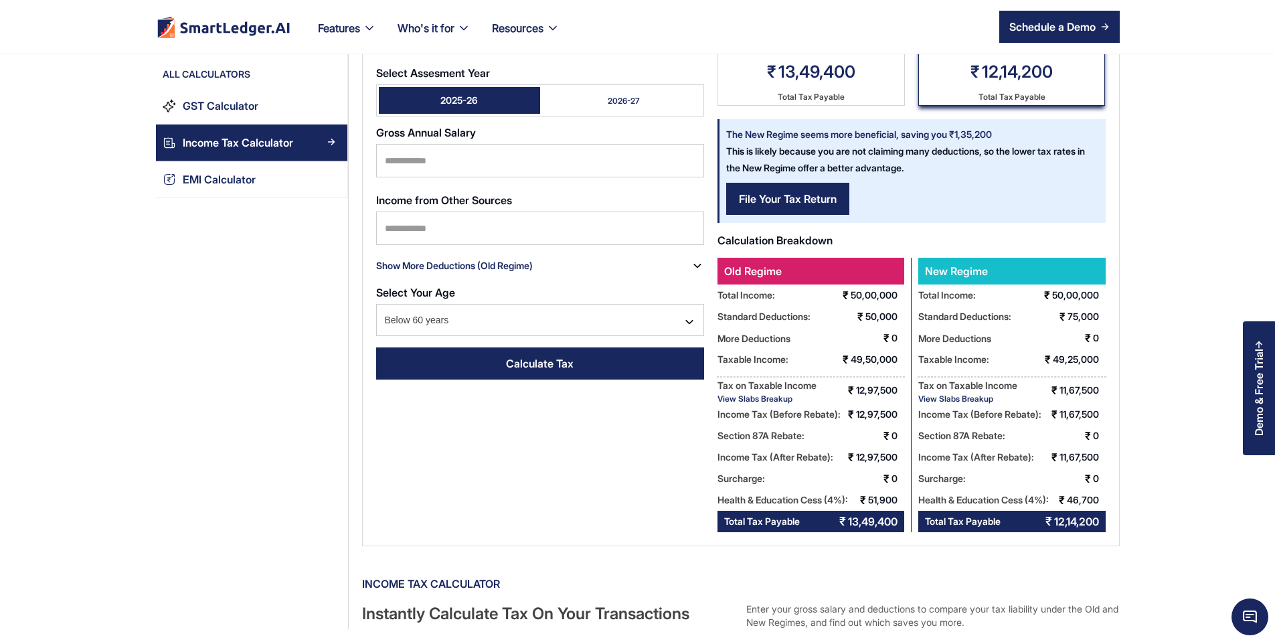
click at [736, 396] on div "View Slabs Breakup" at bounding box center [767, 399] width 99 height 10
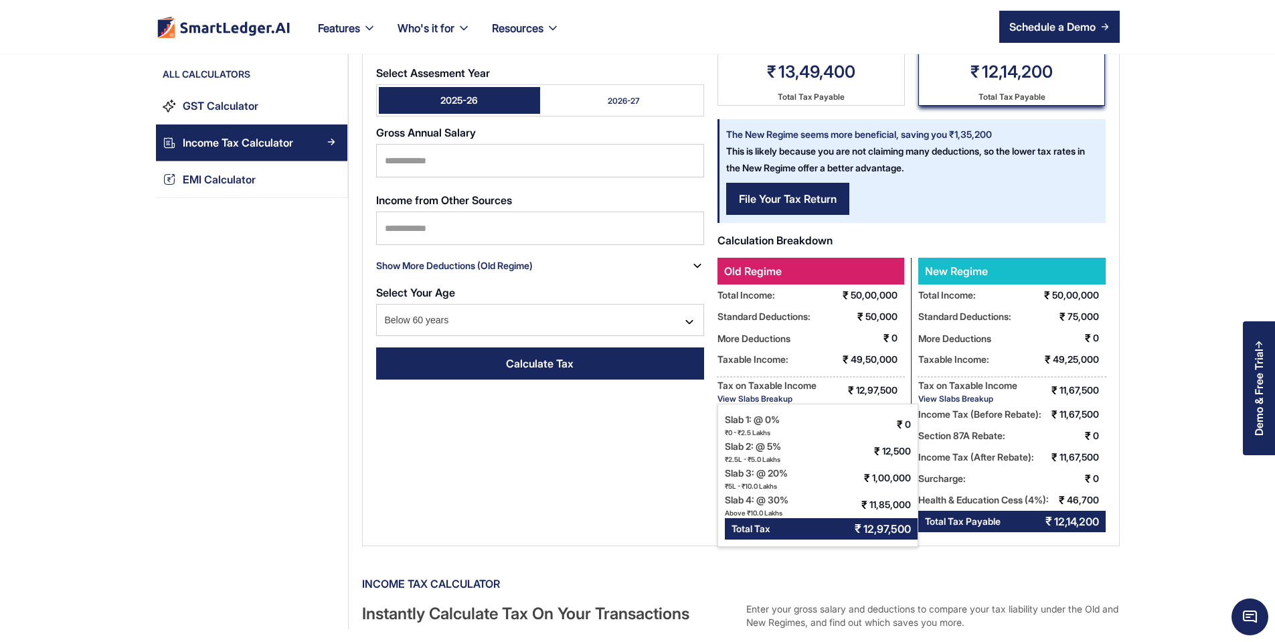
click at [734, 376] on div "Old Regime Total Income: ₹ 50,00,000 Standard Deductions: ₹ 50,000 More Deducti…" at bounding box center [815, 395] width 194 height 274
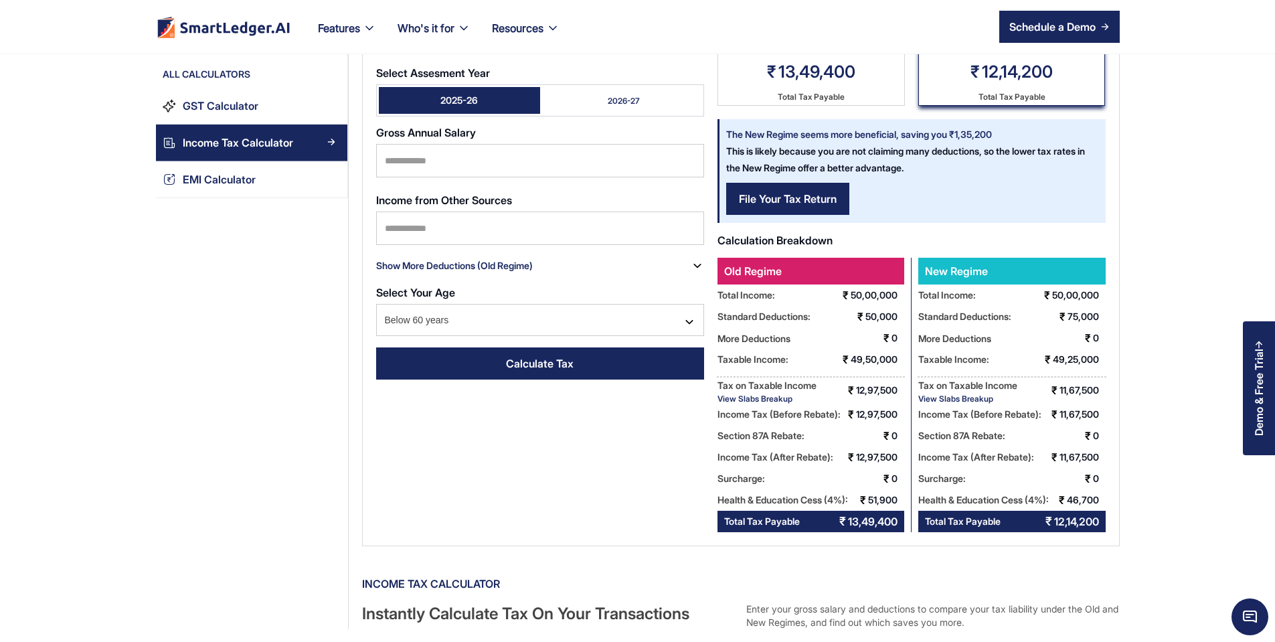
click at [734, 401] on div "View Slabs Breakup" at bounding box center [767, 399] width 99 height 10
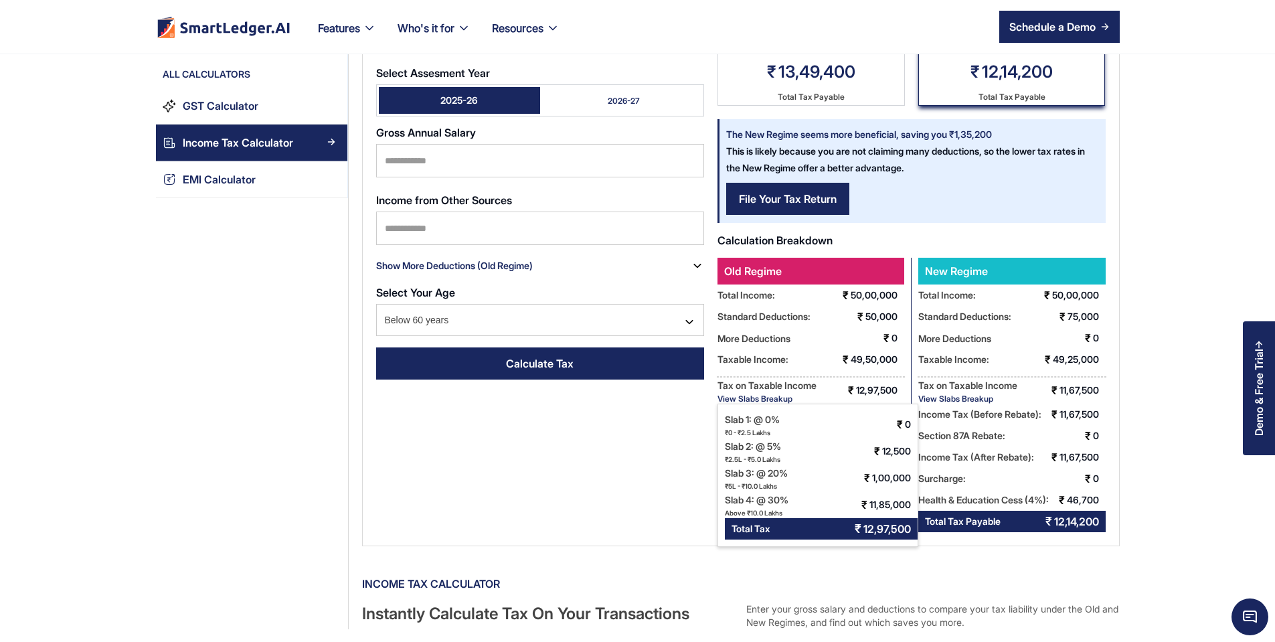
click at [752, 357] on div "Taxable Income:" at bounding box center [753, 359] width 71 height 21
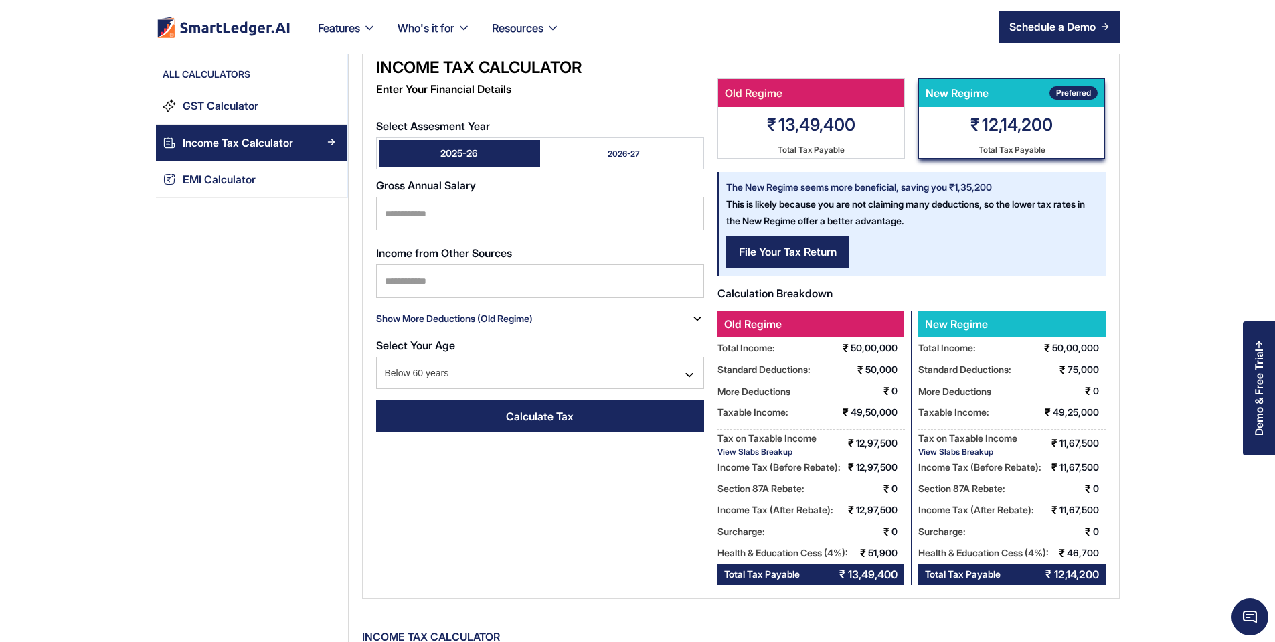
scroll to position [0, 0]
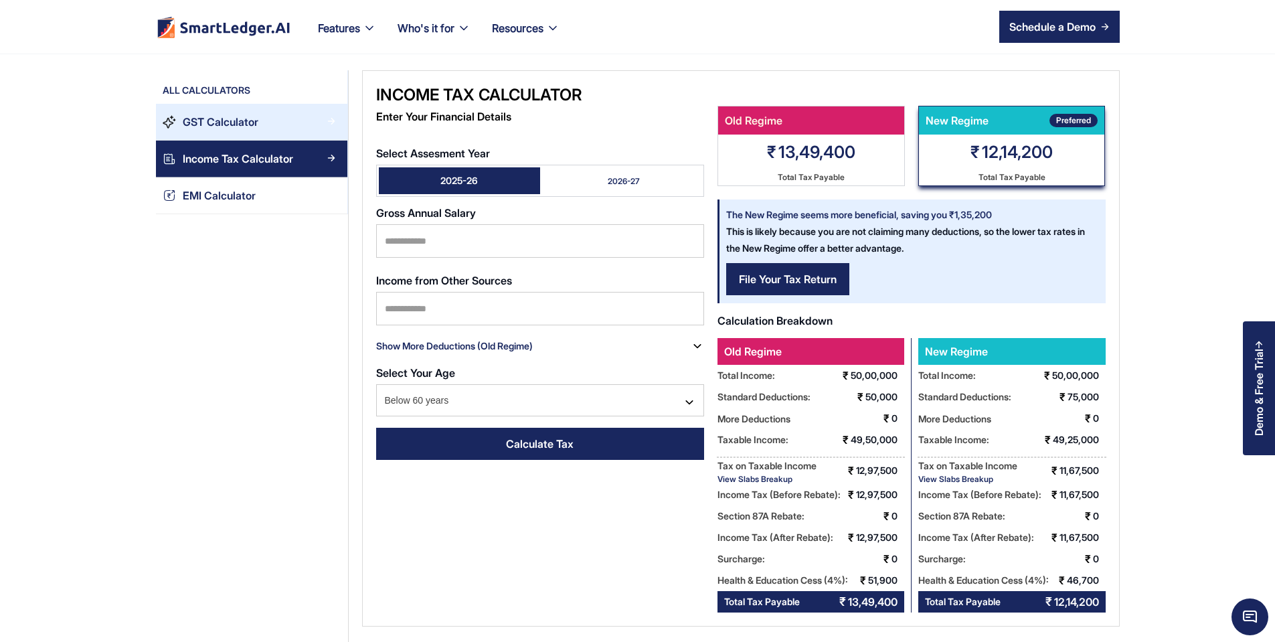
click at [196, 127] on div "GST Calculator" at bounding box center [258, 122] width 165 height 18
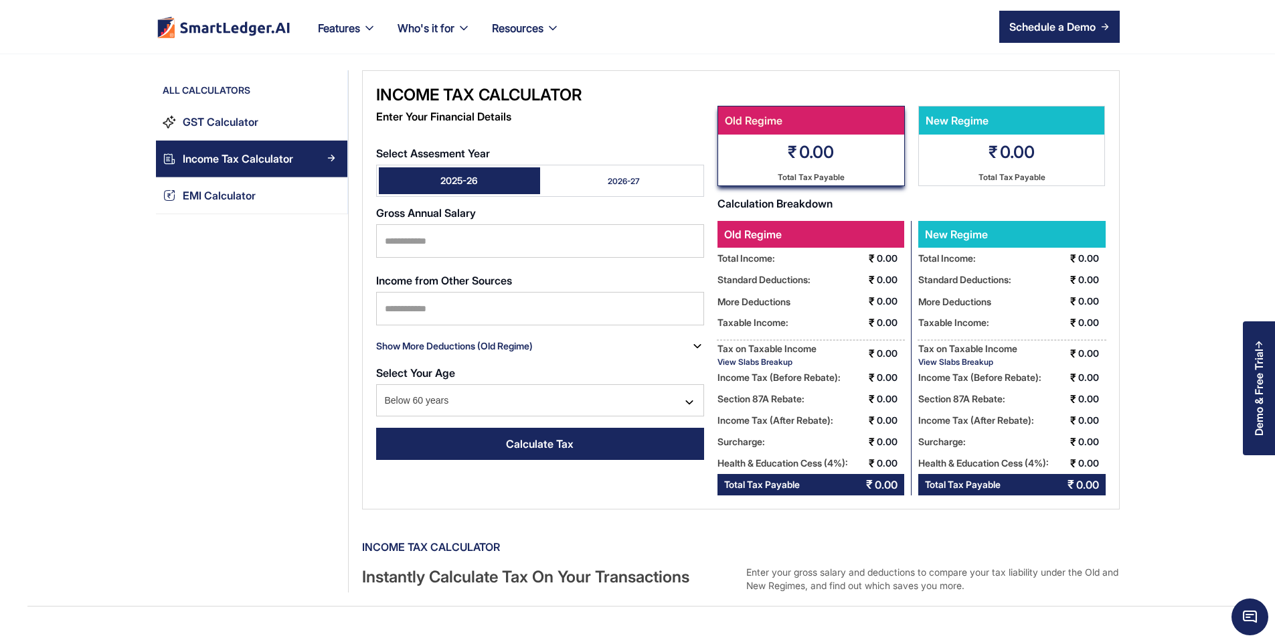
click at [718, 363] on div "View Slabs Breakup" at bounding box center [767, 362] width 99 height 10
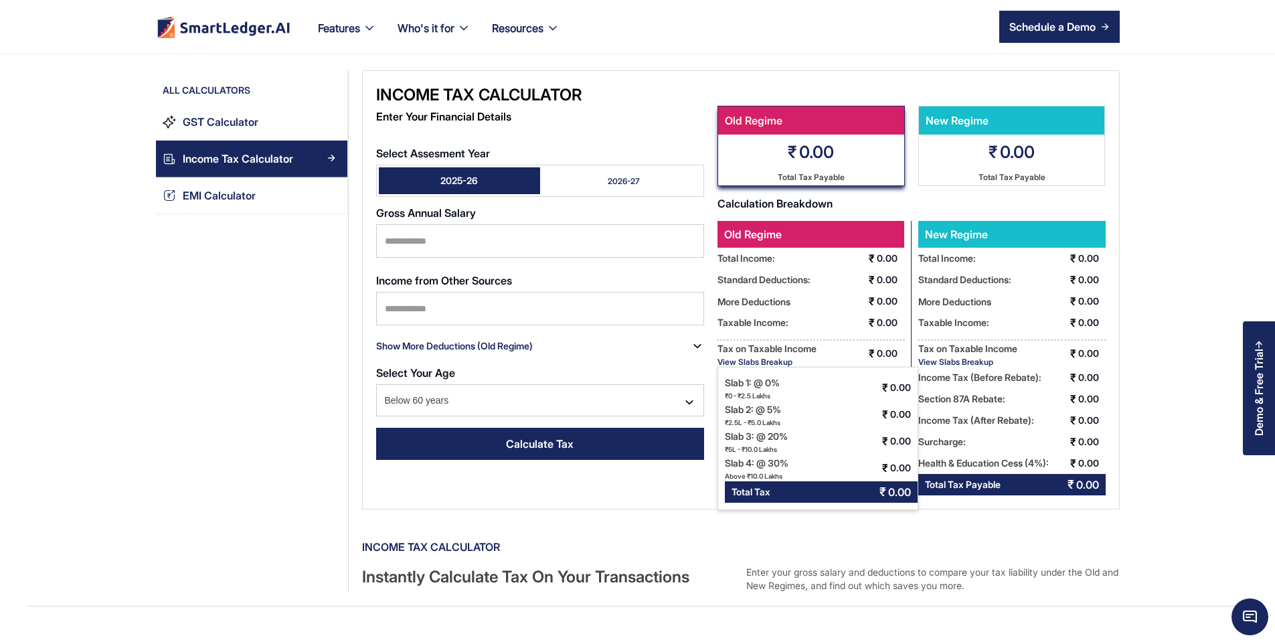
click at [841, 345] on div "Tax on Taxable Income View Slabs Breakup Slab 1: @ 0% ₹0 - ₹2.5 Lakhs ₹ 0.00 Sl…" at bounding box center [811, 353] width 187 height 27
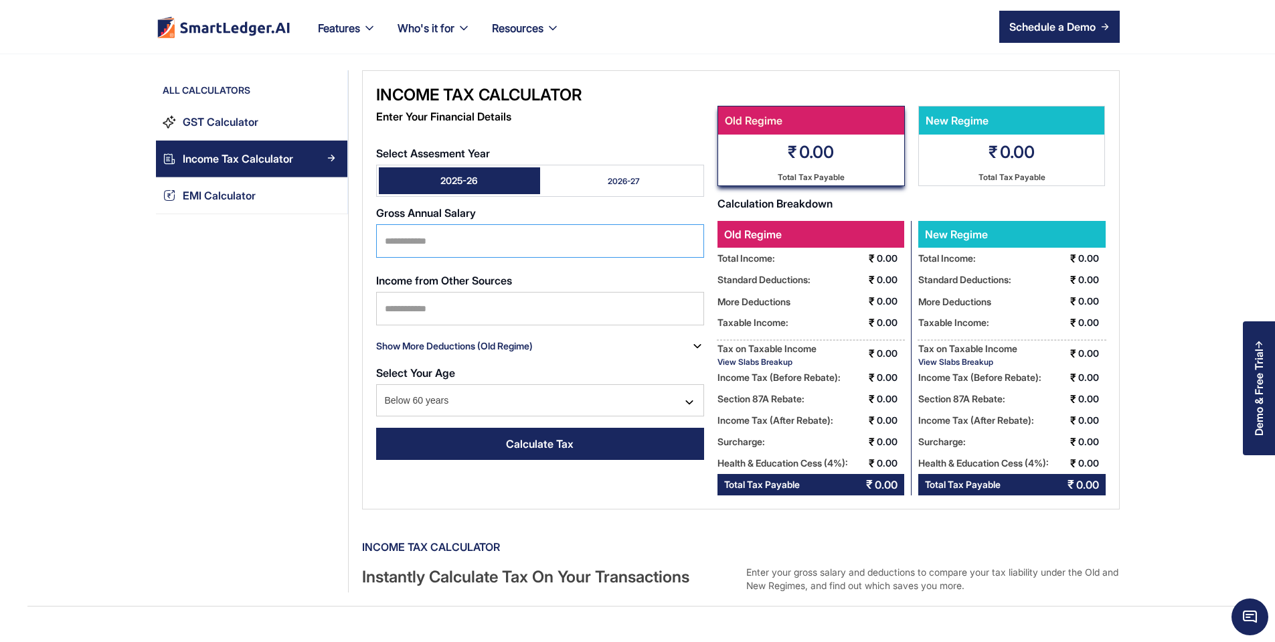
click at [423, 228] on input "Select Assesment Year" at bounding box center [540, 240] width 328 height 33
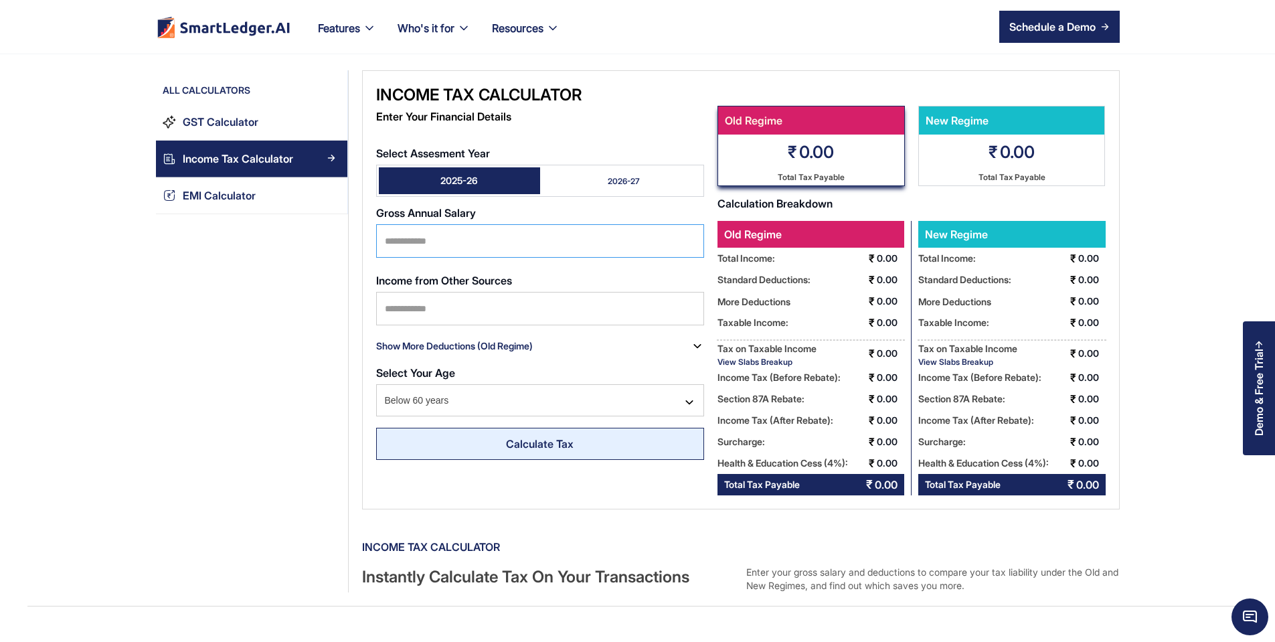
type input "*******"
click at [476, 440] on link "Calculate Tax" at bounding box center [540, 444] width 328 height 32
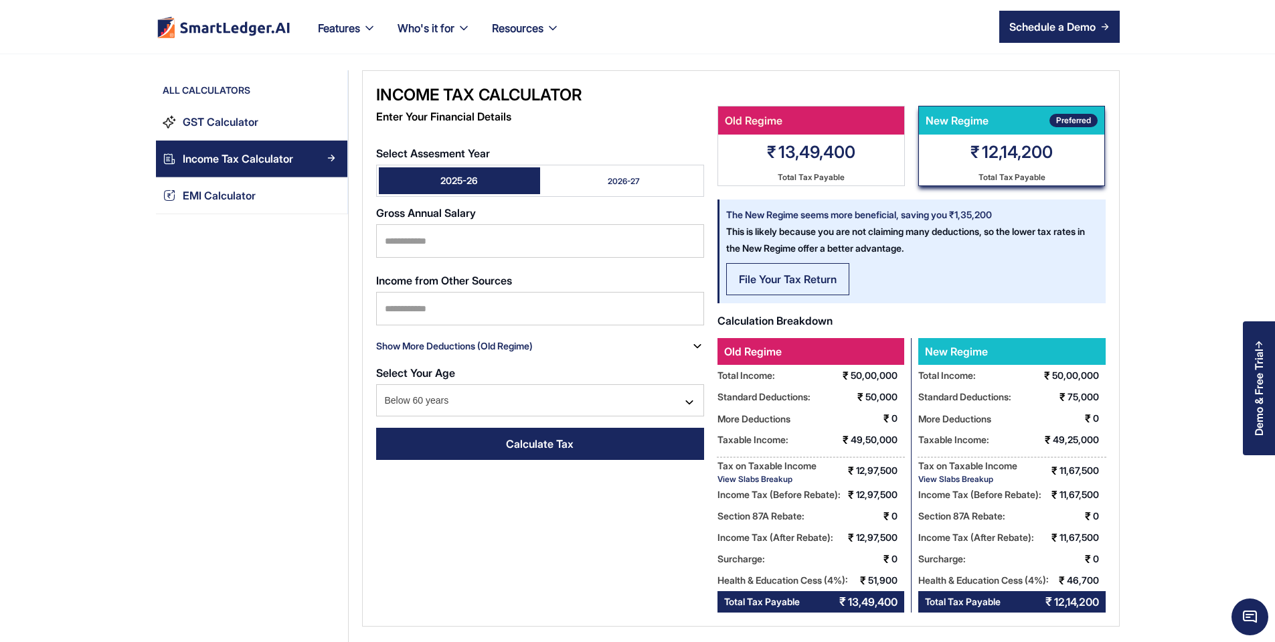
click at [747, 279] on div "File Your Tax Return" at bounding box center [788, 279] width 98 height 16
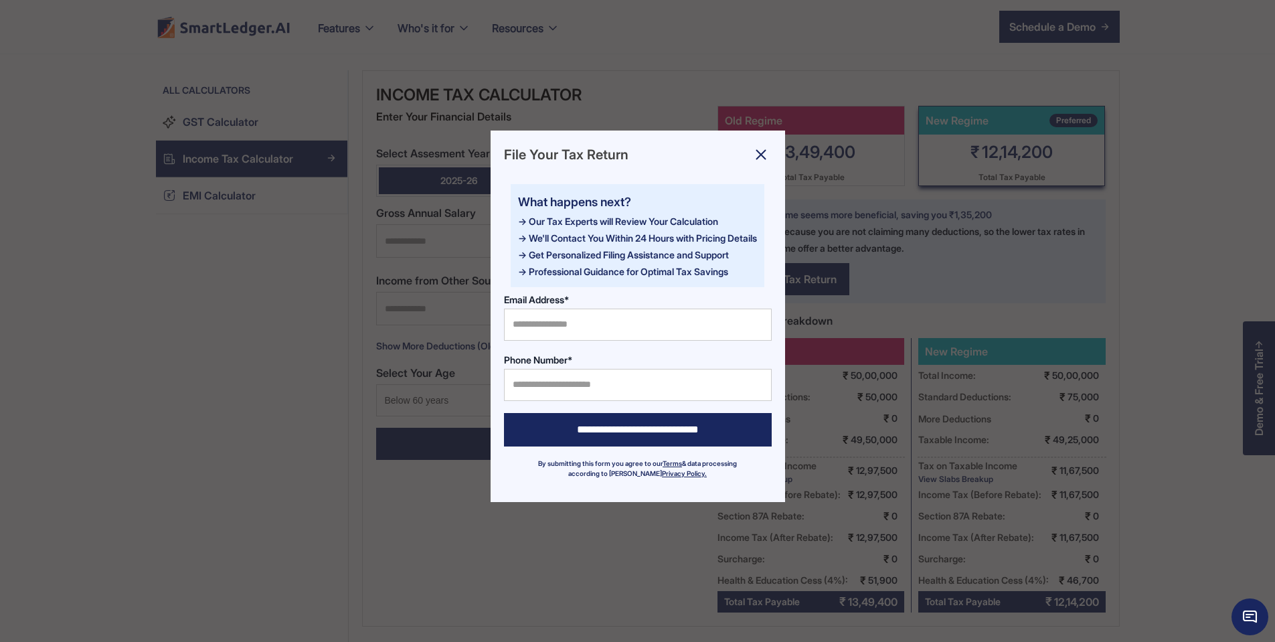
click at [950, 232] on div at bounding box center [637, 321] width 1275 height 642
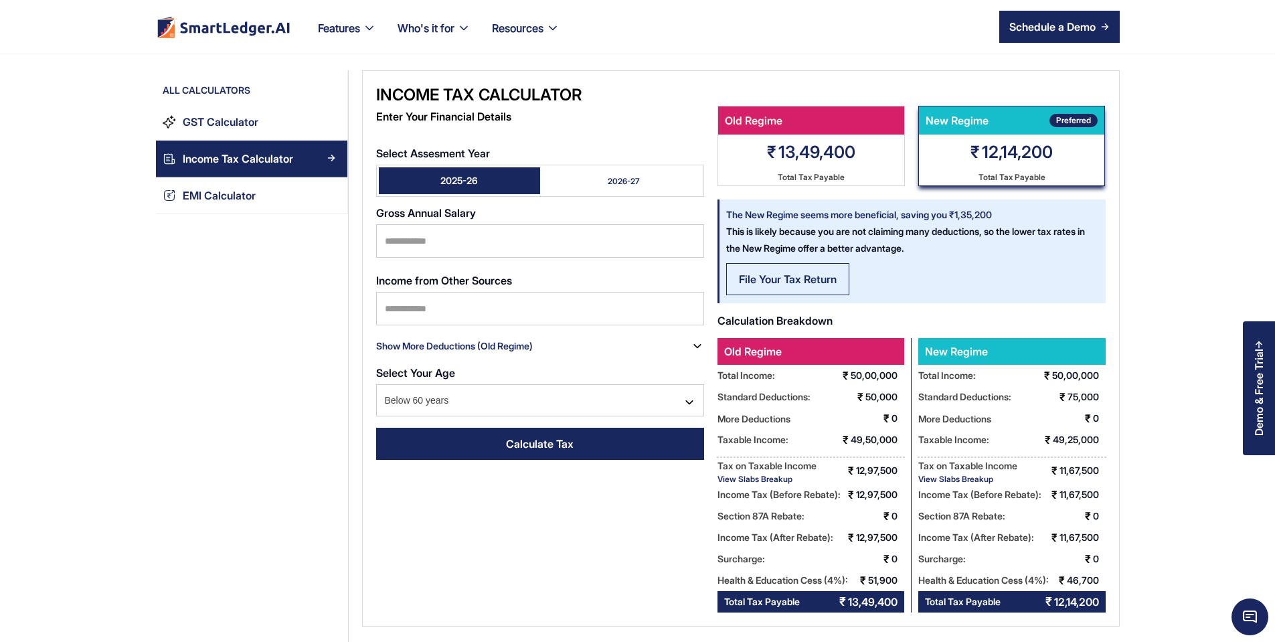
click at [750, 276] on div "File Your Tax Return" at bounding box center [788, 279] width 98 height 16
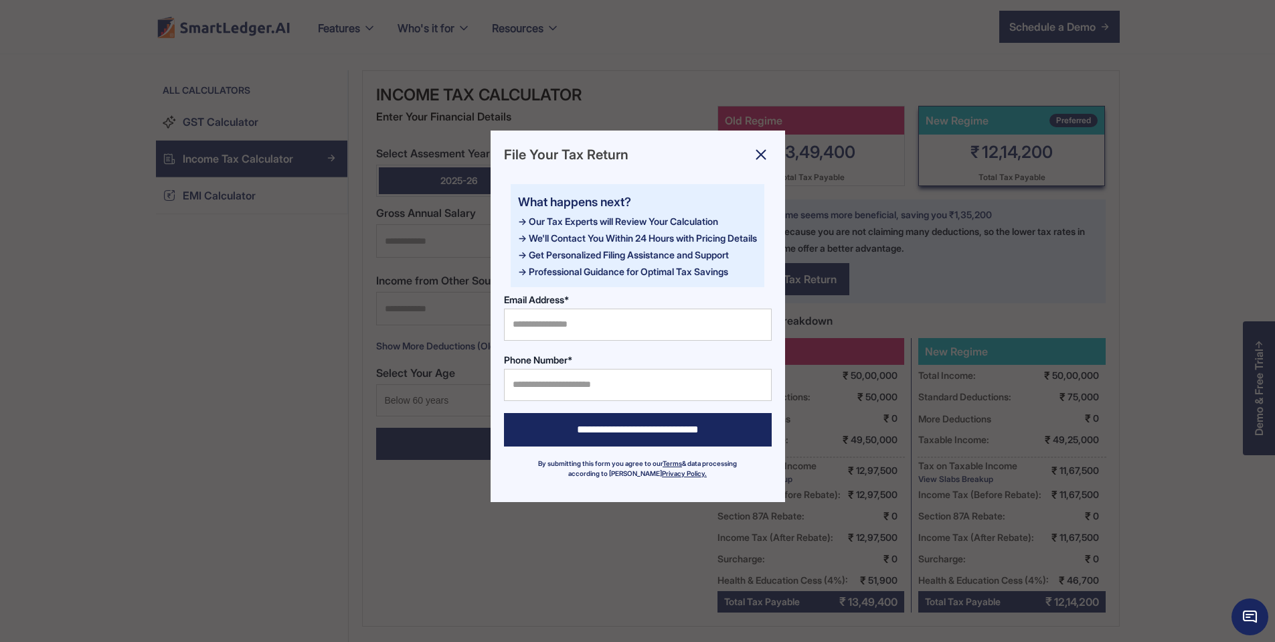
click at [1015, 215] on div at bounding box center [637, 321] width 1275 height 642
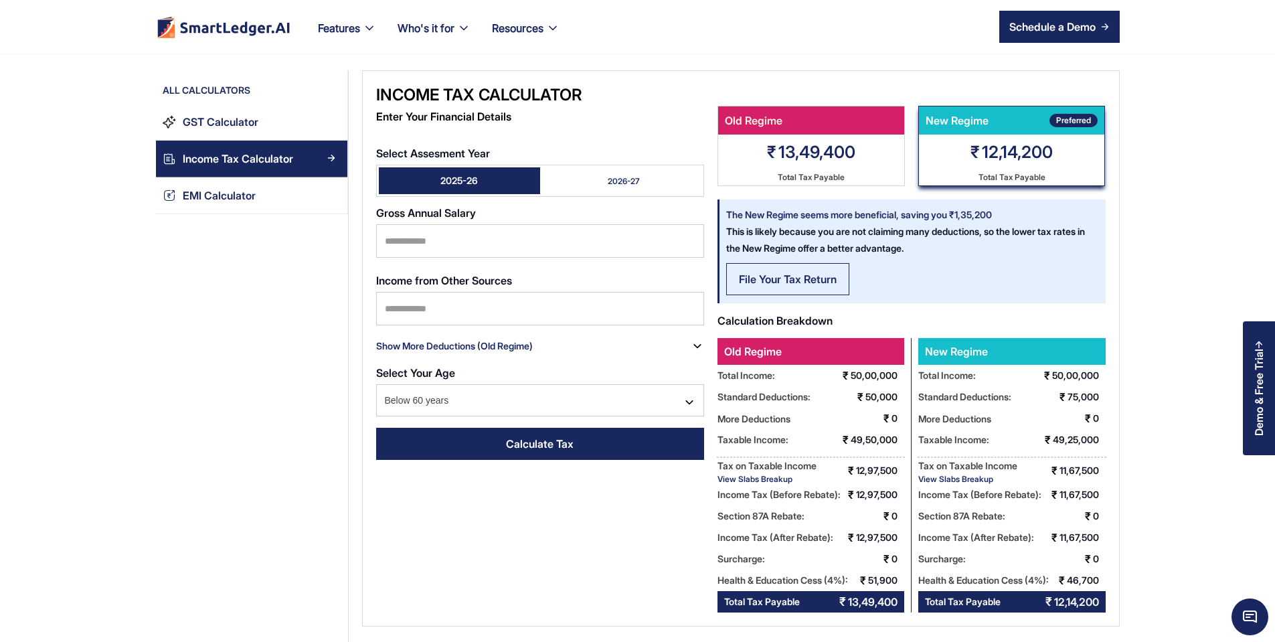
click at [739, 274] on div "File Your Tax Return" at bounding box center [788, 279] width 98 height 16
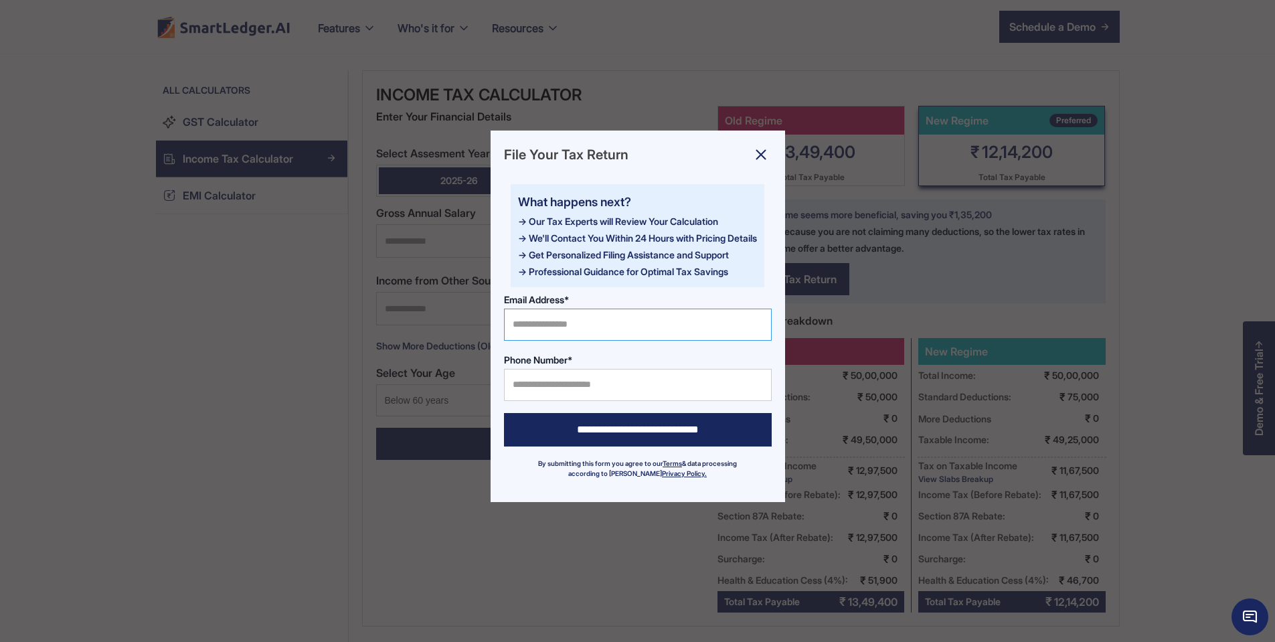
click at [537, 318] on input "Email Address*" at bounding box center [638, 325] width 268 height 32
type input "**********"
click at [542, 372] on input "Phone Number*" at bounding box center [638, 385] width 268 height 32
click at [762, 157] on img at bounding box center [760, 154] width 21 height 21
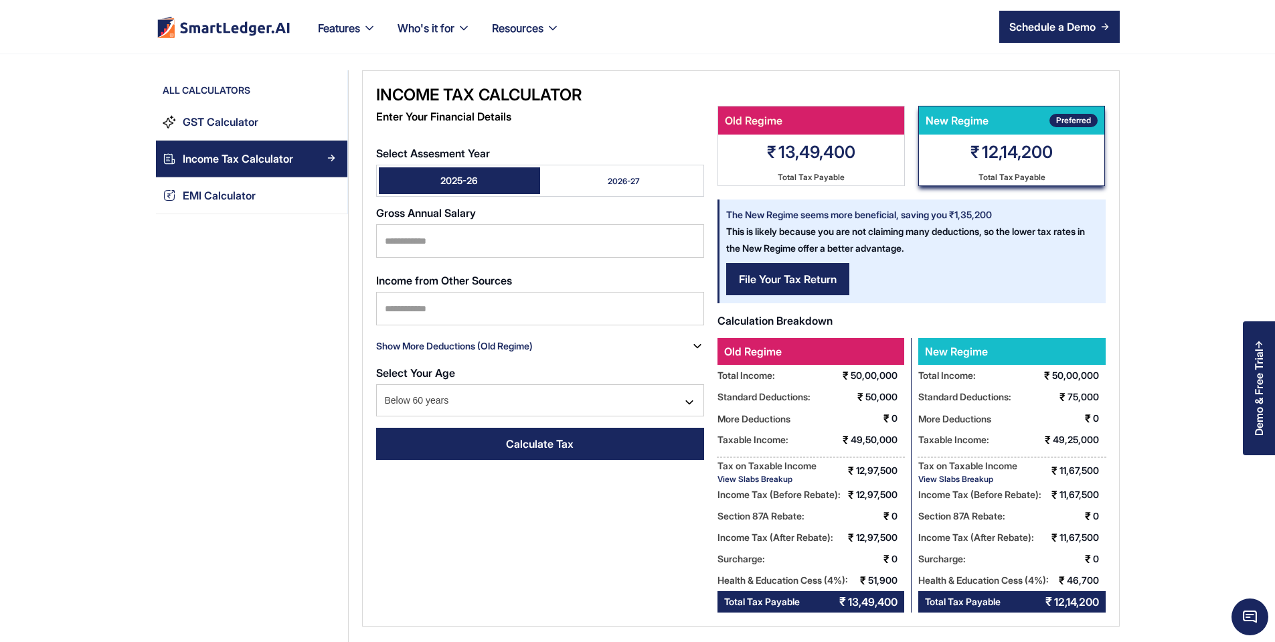
click at [877, 243] on div "The New Regime seems more beneficial, saving you ₹1,35,200 This is likely becau…" at bounding box center [909, 227] width 379 height 57
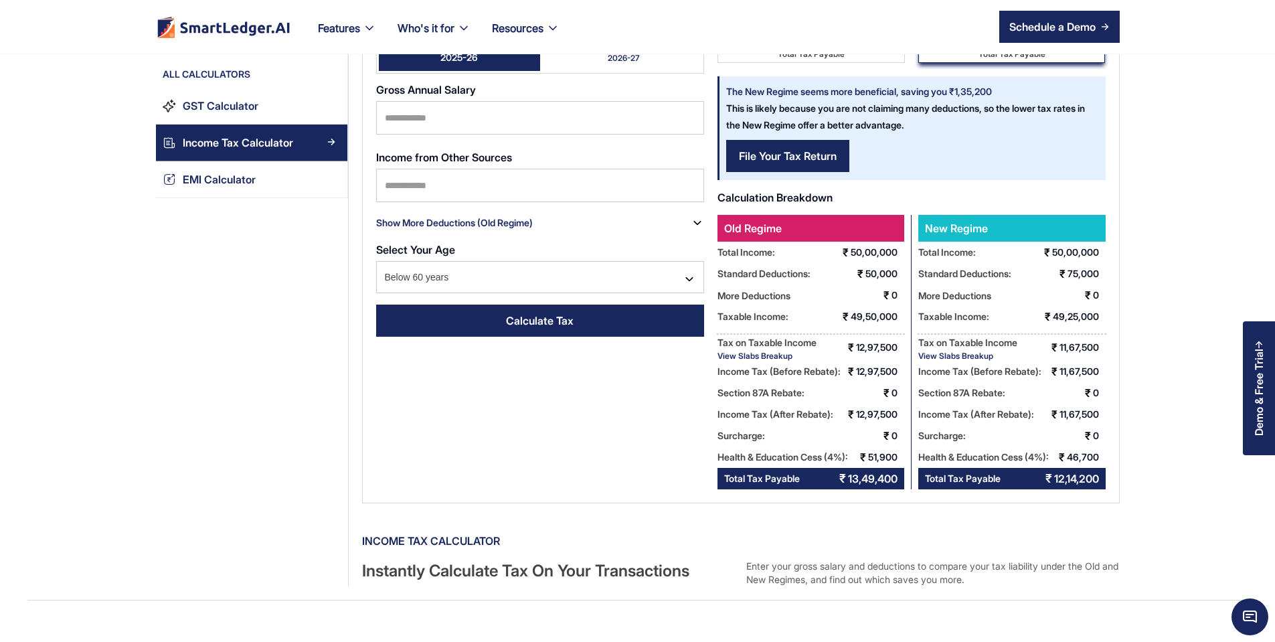
scroll to position [161, 0]
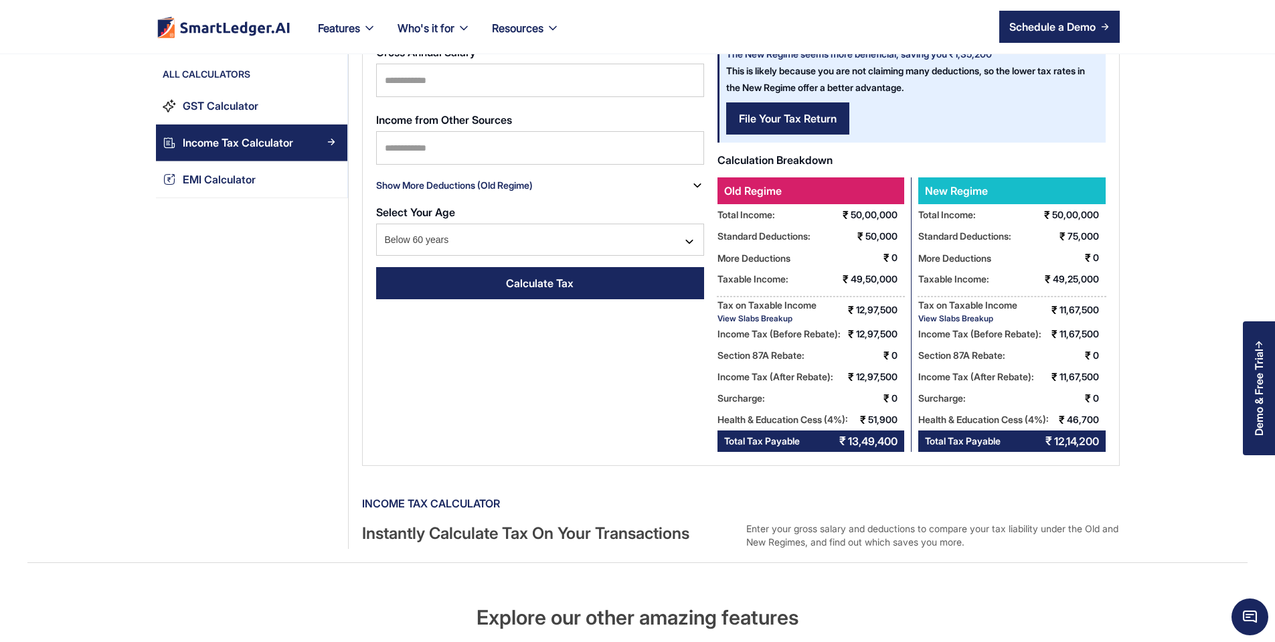
click at [730, 314] on div "View Slabs Breakup" at bounding box center [767, 318] width 99 height 10
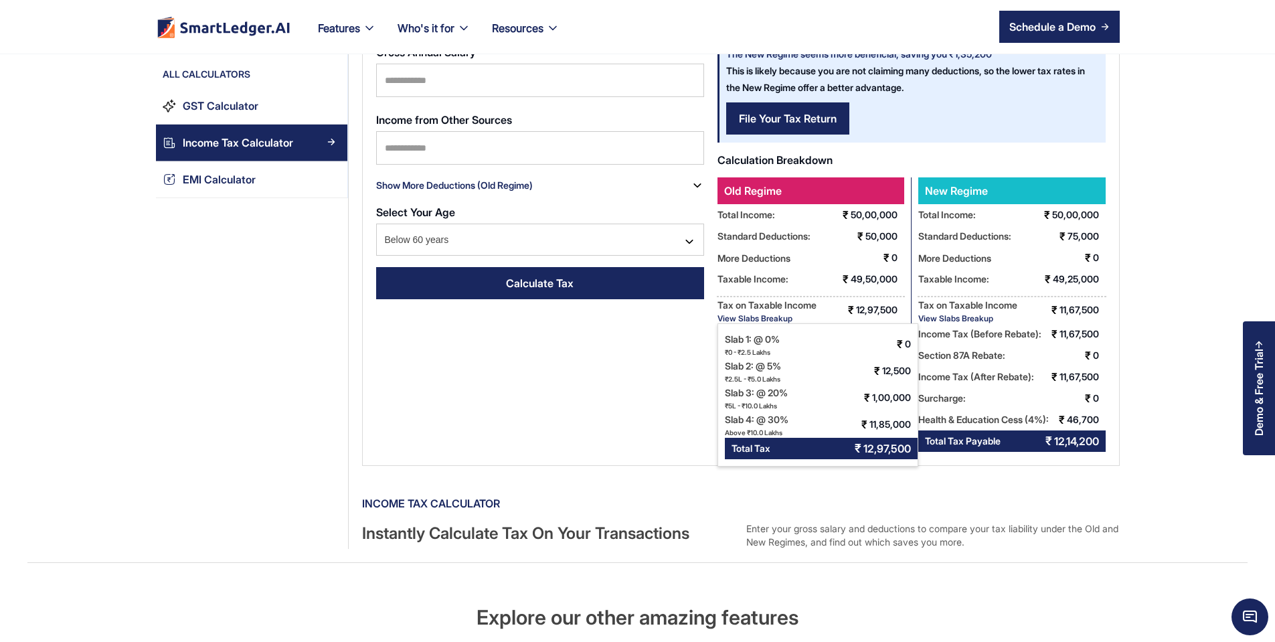
click at [975, 315] on div "View Slabs Breakup" at bounding box center [967, 318] width 99 height 10
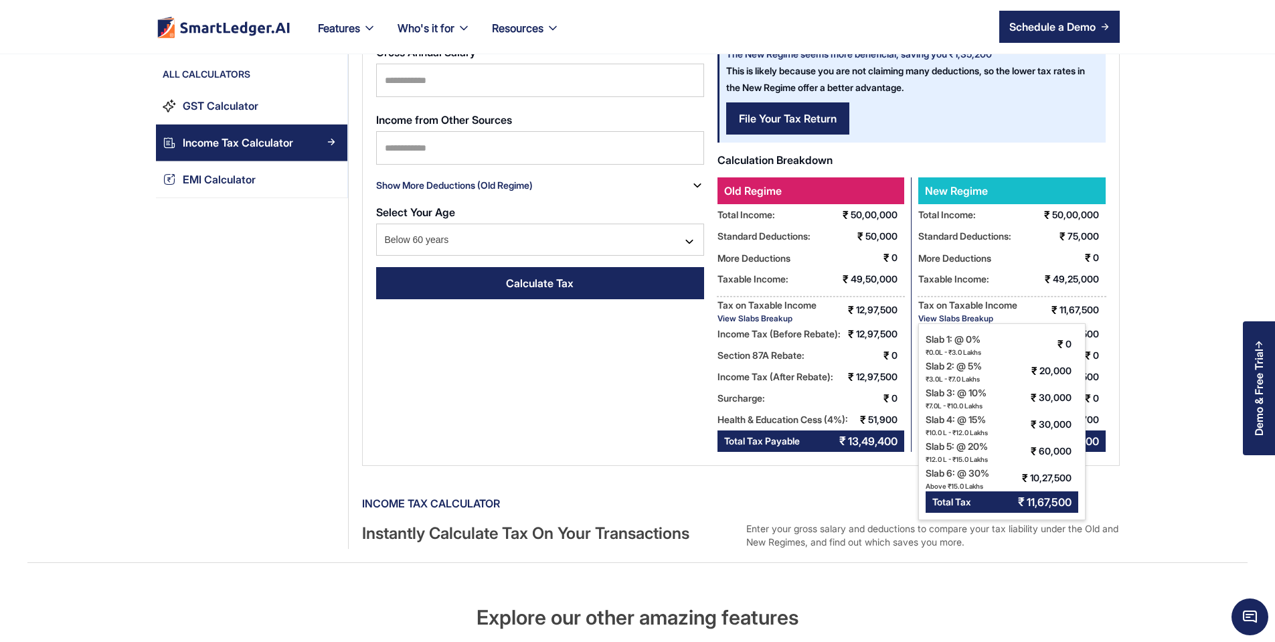
click at [526, 341] on div "Income Tax Calculator Enter Your Financial Details Select Assesment Year 2025-2…" at bounding box center [741, 188] width 758 height 556
